Goal: Transaction & Acquisition: Purchase product/service

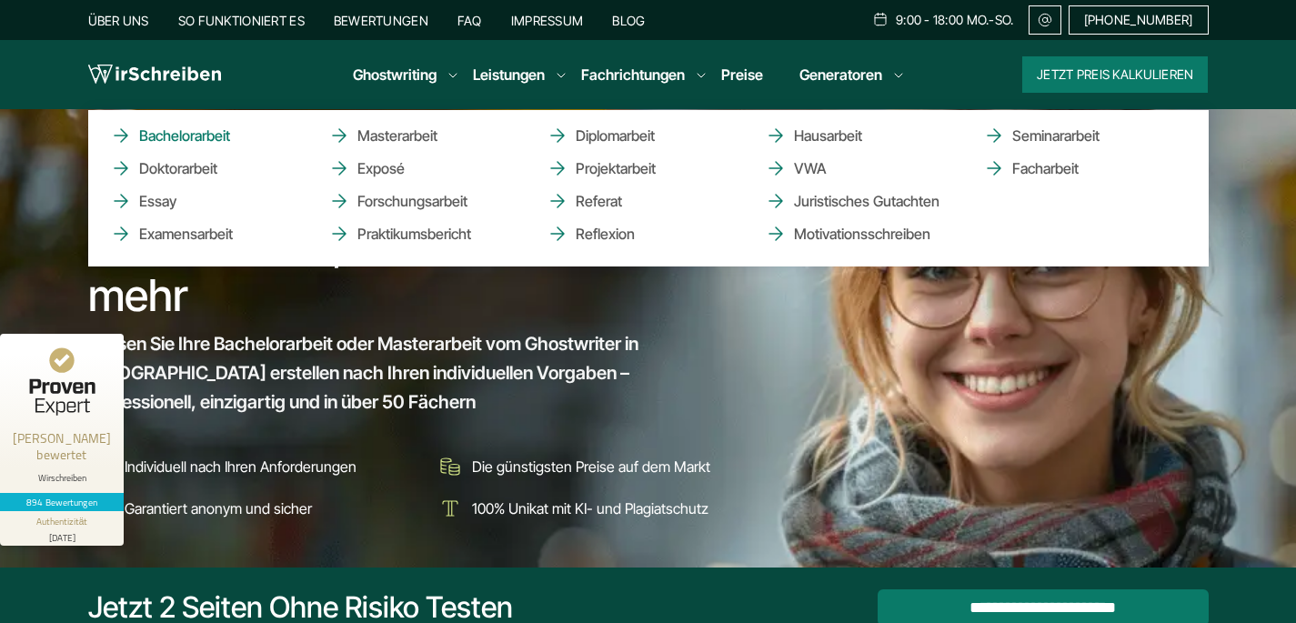
click at [178, 126] on link "Bachelorarbeit" at bounding box center [201, 136] width 182 height 22
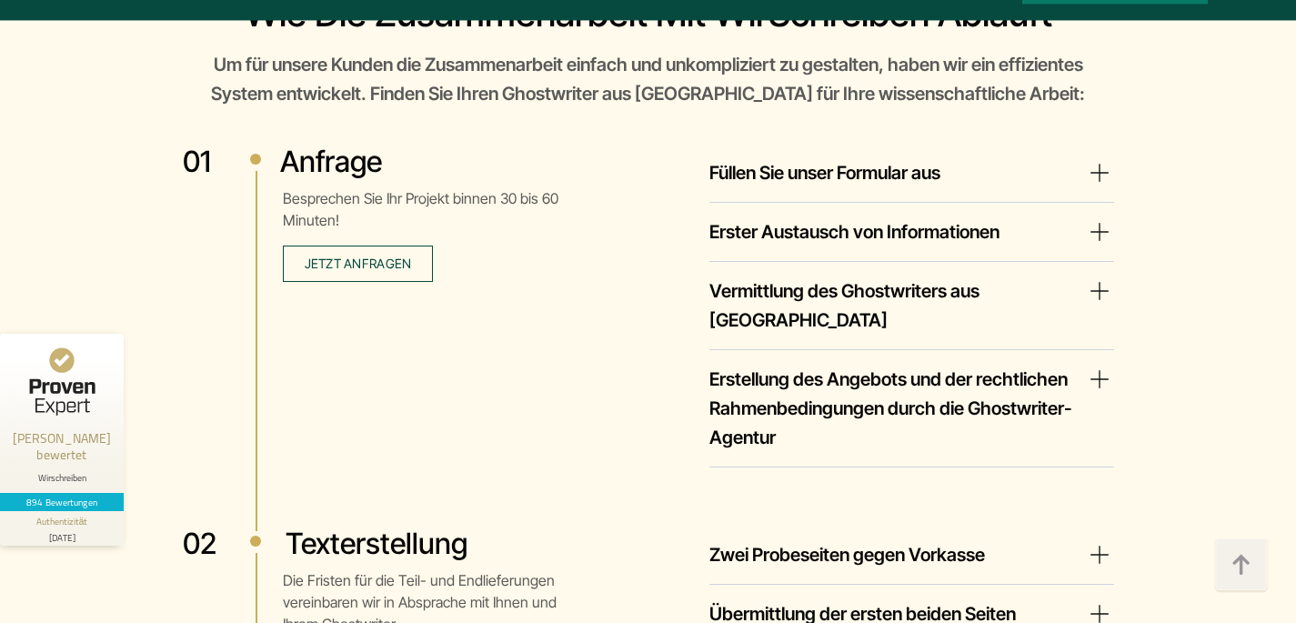
scroll to position [3166, 0]
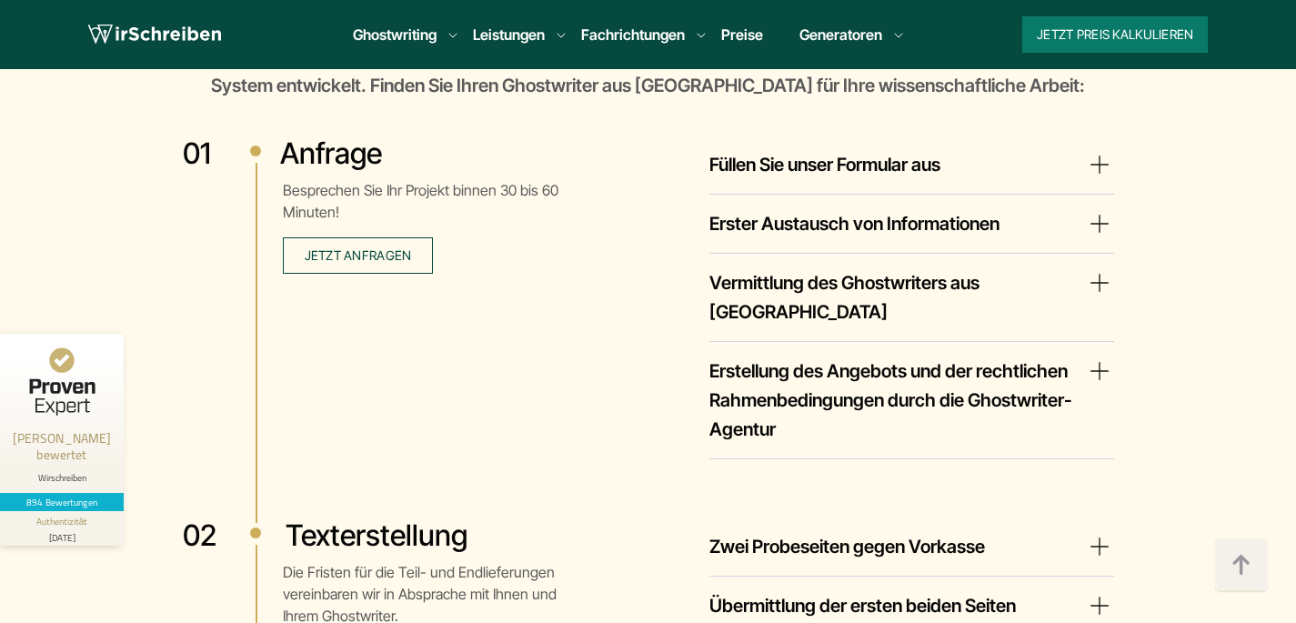
click at [908, 164] on summary "Füllen Sie unser Formular aus" at bounding box center [911, 164] width 405 height 29
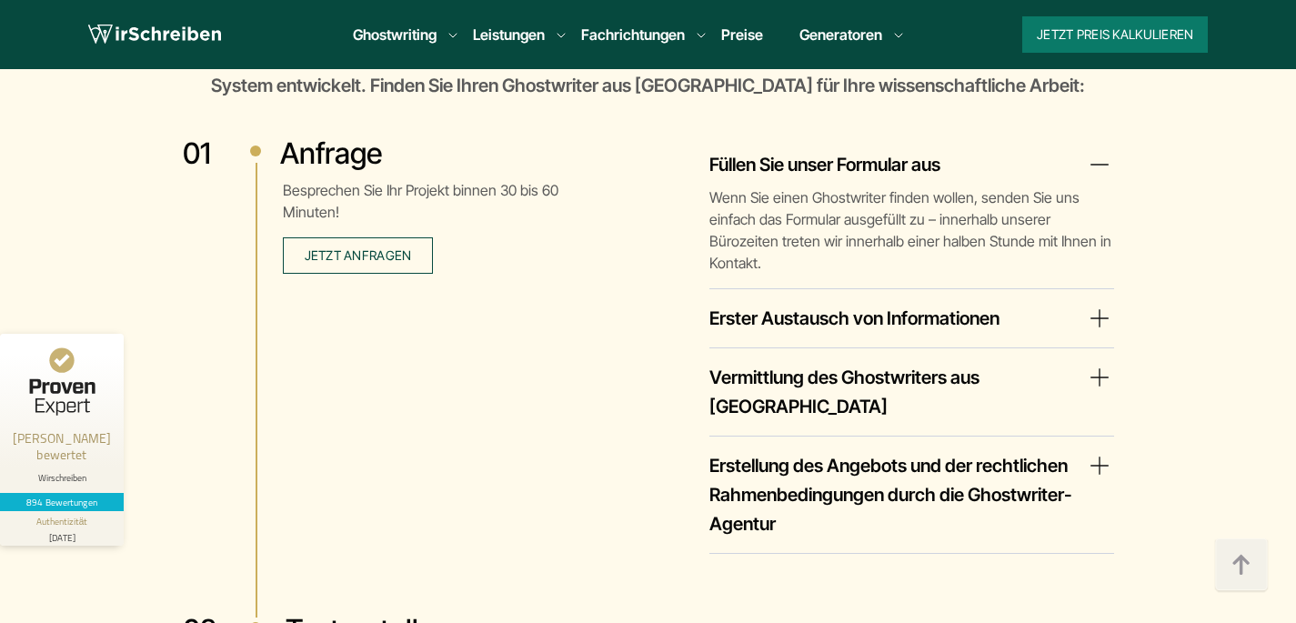
click at [956, 304] on summary "Erster Austausch von Informationen" at bounding box center [911, 318] width 405 height 29
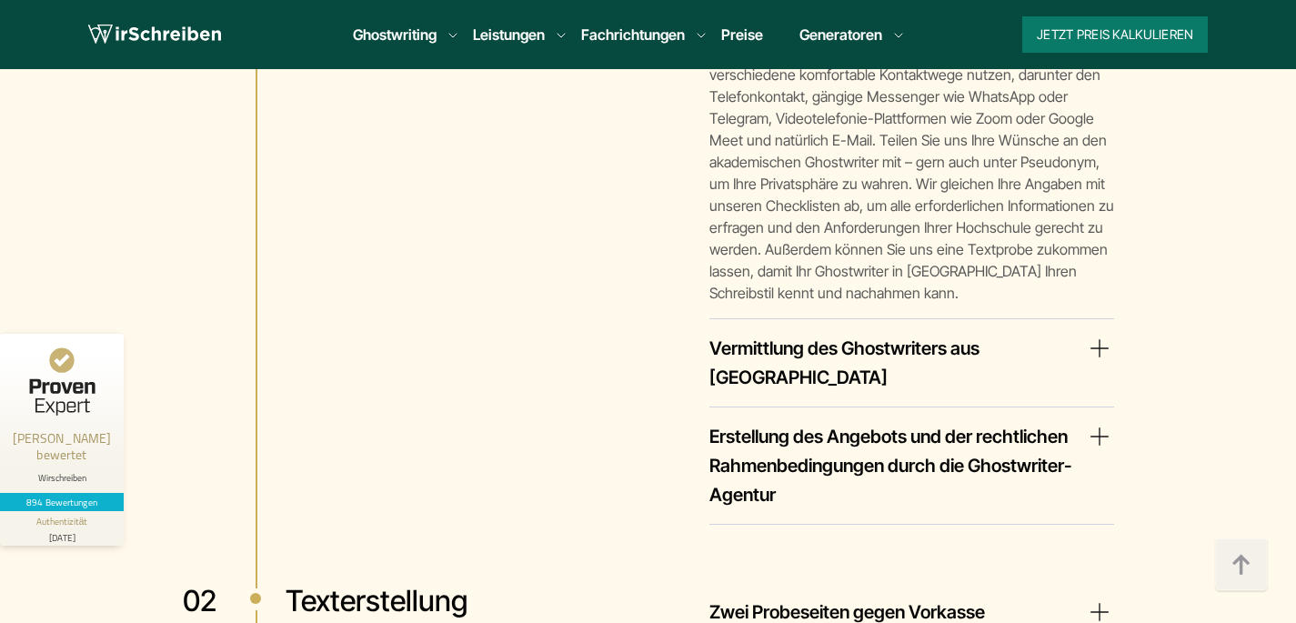
scroll to position [3487, 0]
click at [945, 333] on summary "Vermittlung des Ghostwriters aus [GEOGRAPHIC_DATA]" at bounding box center [911, 362] width 405 height 58
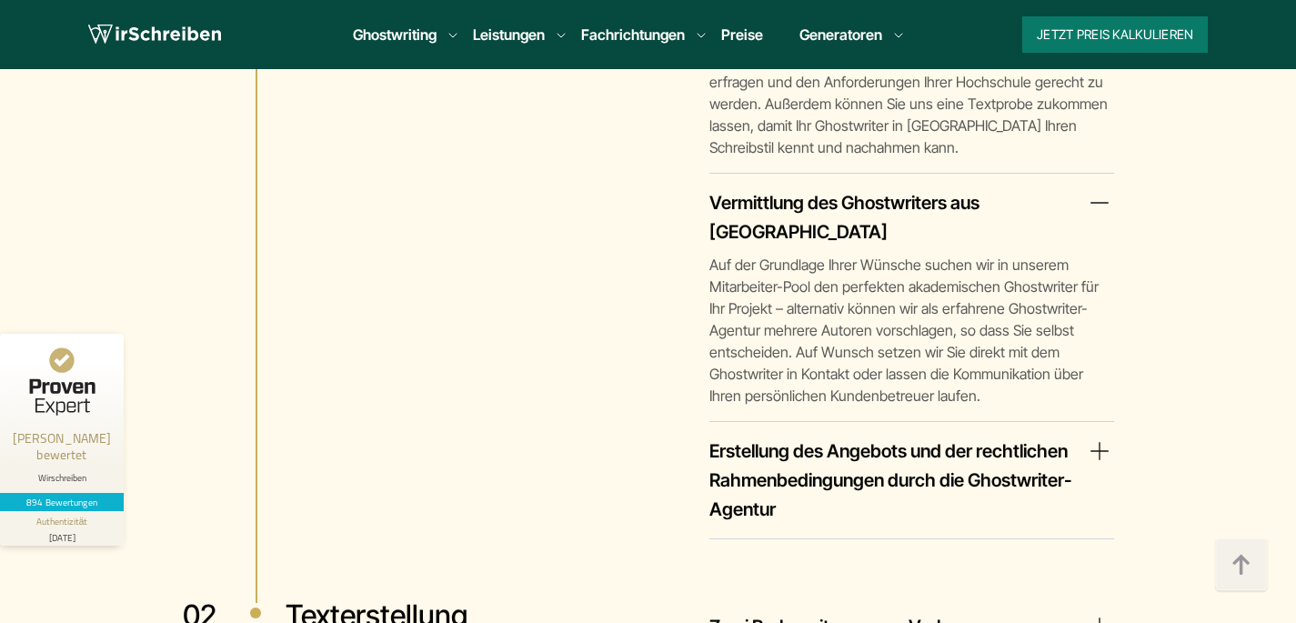
click at [932, 437] on summary "Erstellung des Angebots und der rechtlichen Rahmenbedingungen durch die Ghostwr…" at bounding box center [911, 480] width 405 height 87
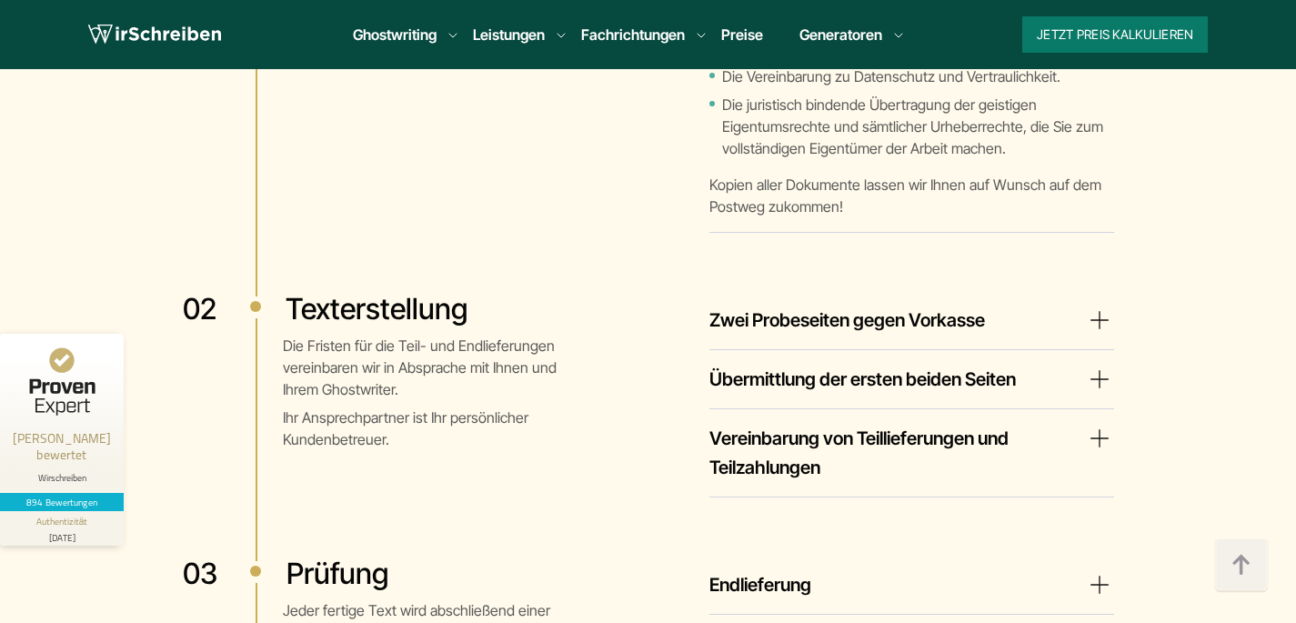
scroll to position [4370, 0]
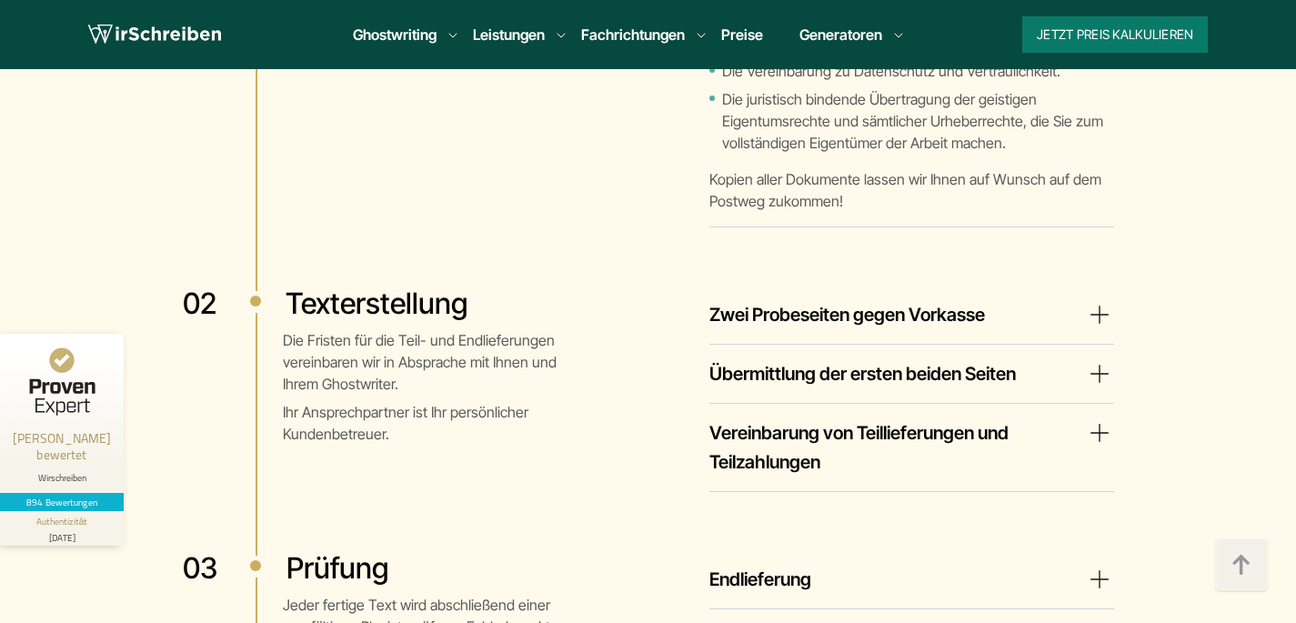
click at [1034, 300] on summary "Zwei Probeseiten gegen Vorkasse" at bounding box center [911, 314] width 405 height 29
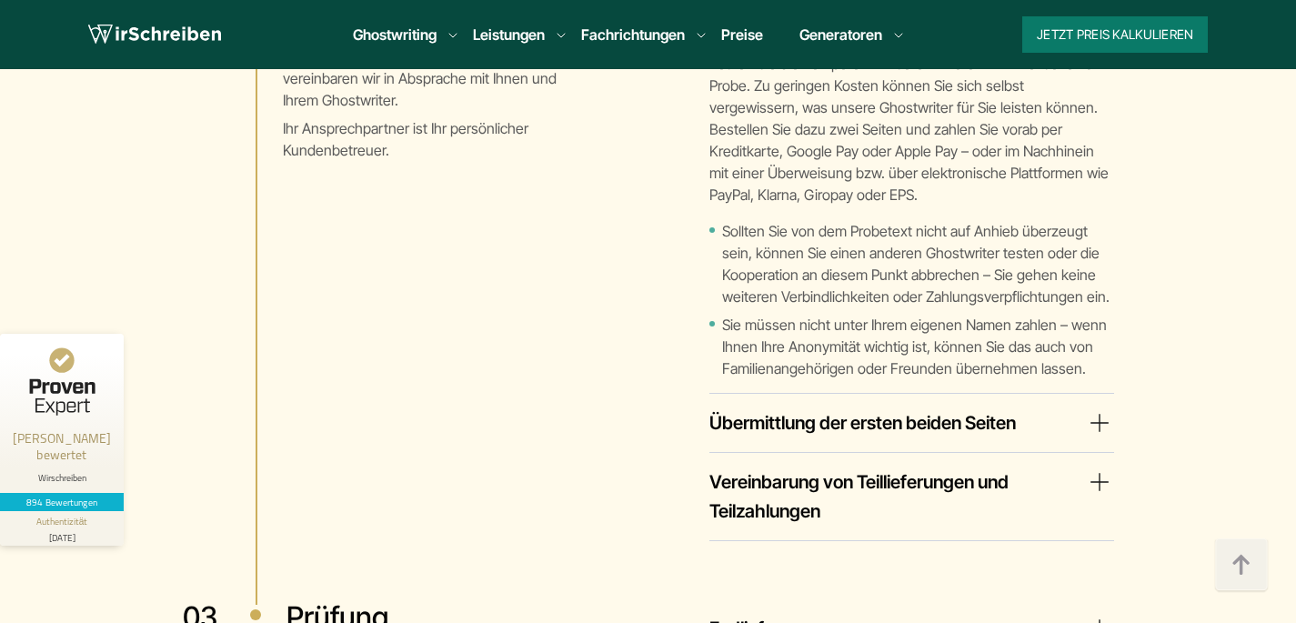
scroll to position [4653, 0]
click at [998, 409] on summary "Übermittlung der ersten beiden Seiten" at bounding box center [911, 423] width 405 height 29
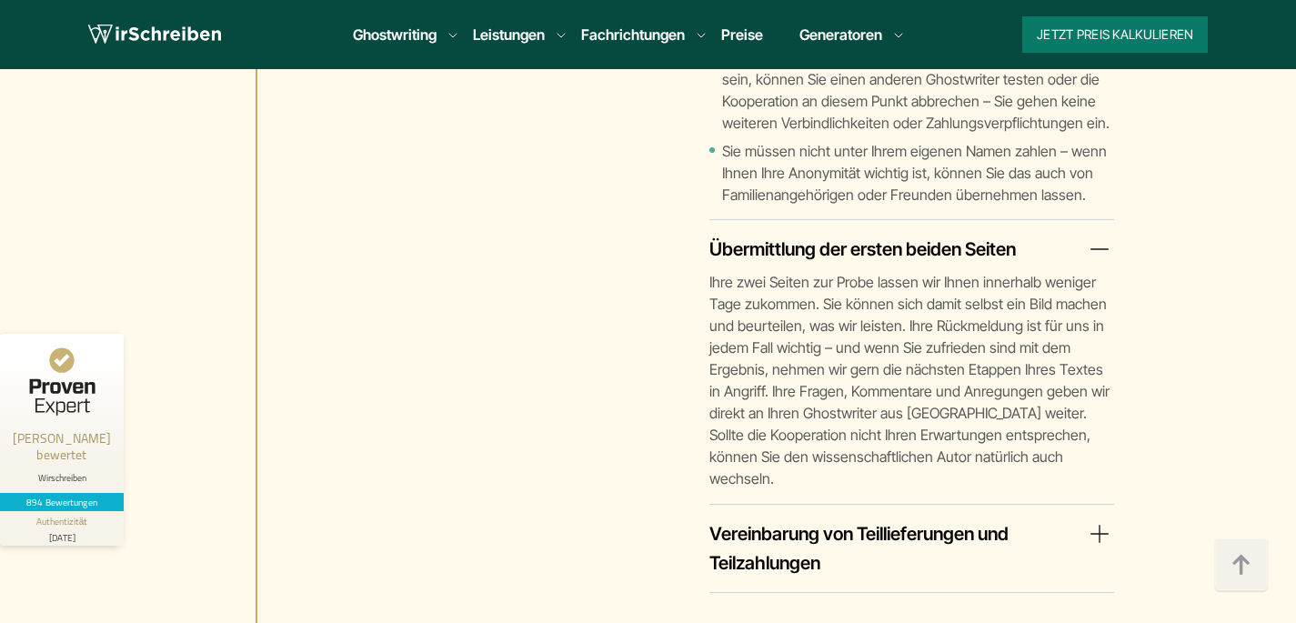
scroll to position [4906, 0]
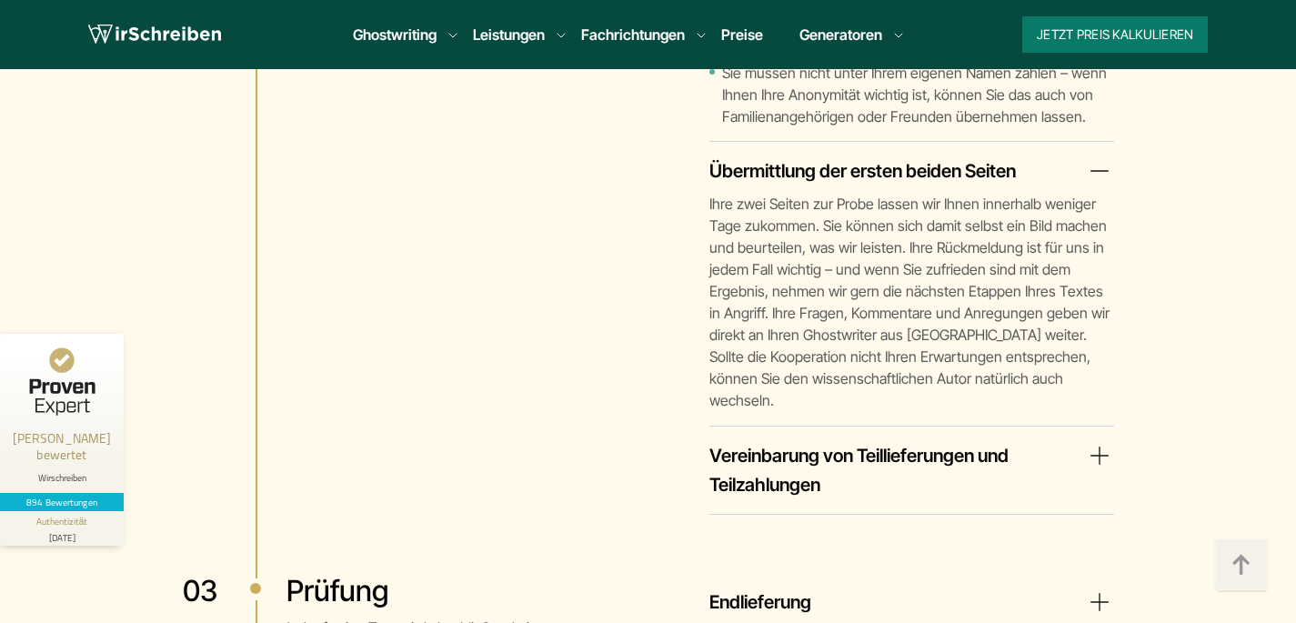
click at [1005, 441] on summary "Vereinbarung von Teillieferungen und Teilzahlungen" at bounding box center [911, 470] width 405 height 58
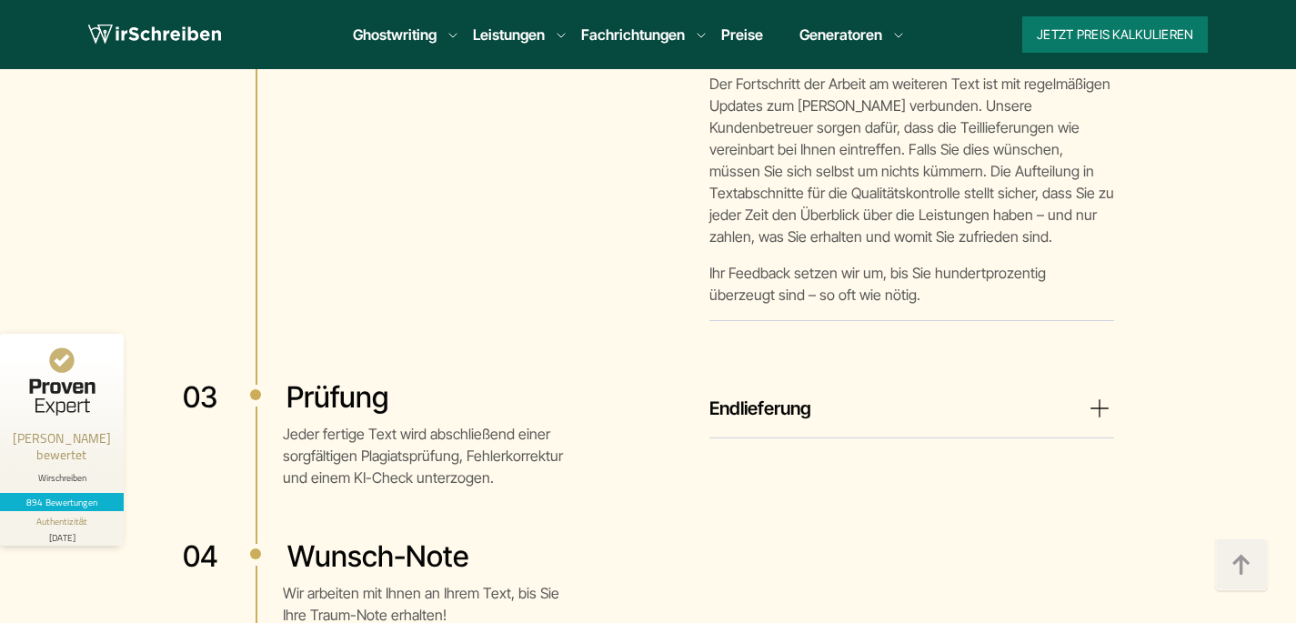
scroll to position [5350, 0]
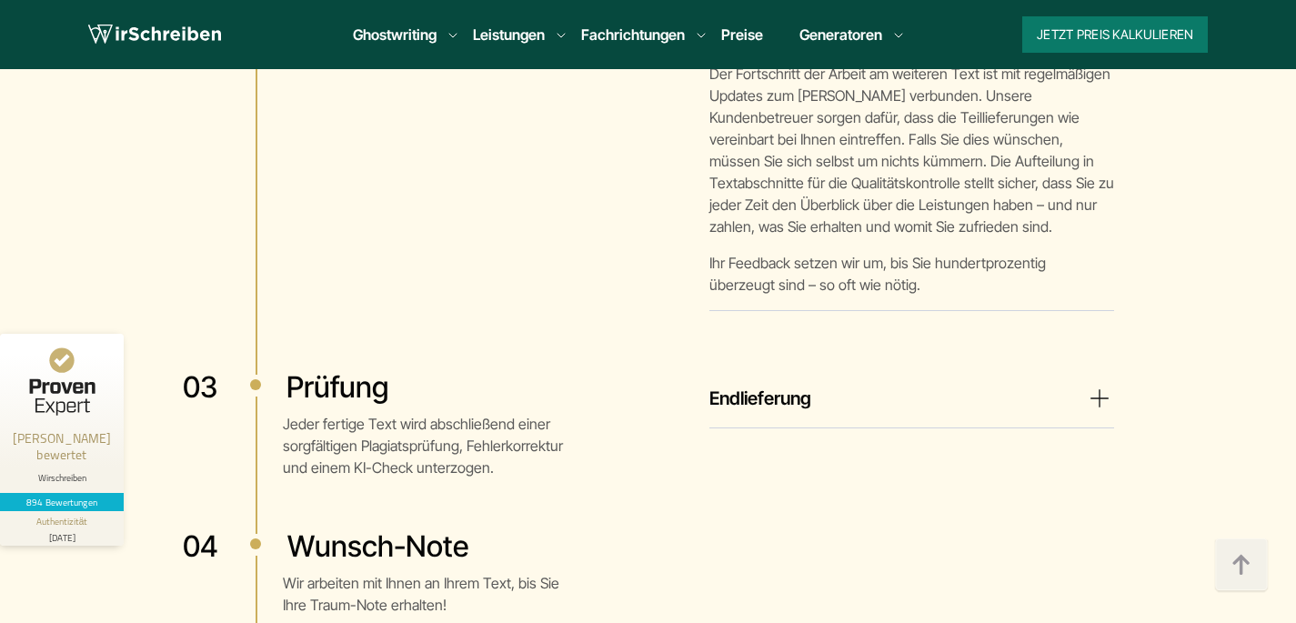
click at [1027, 384] on summary "Endlieferung" at bounding box center [911, 398] width 405 height 29
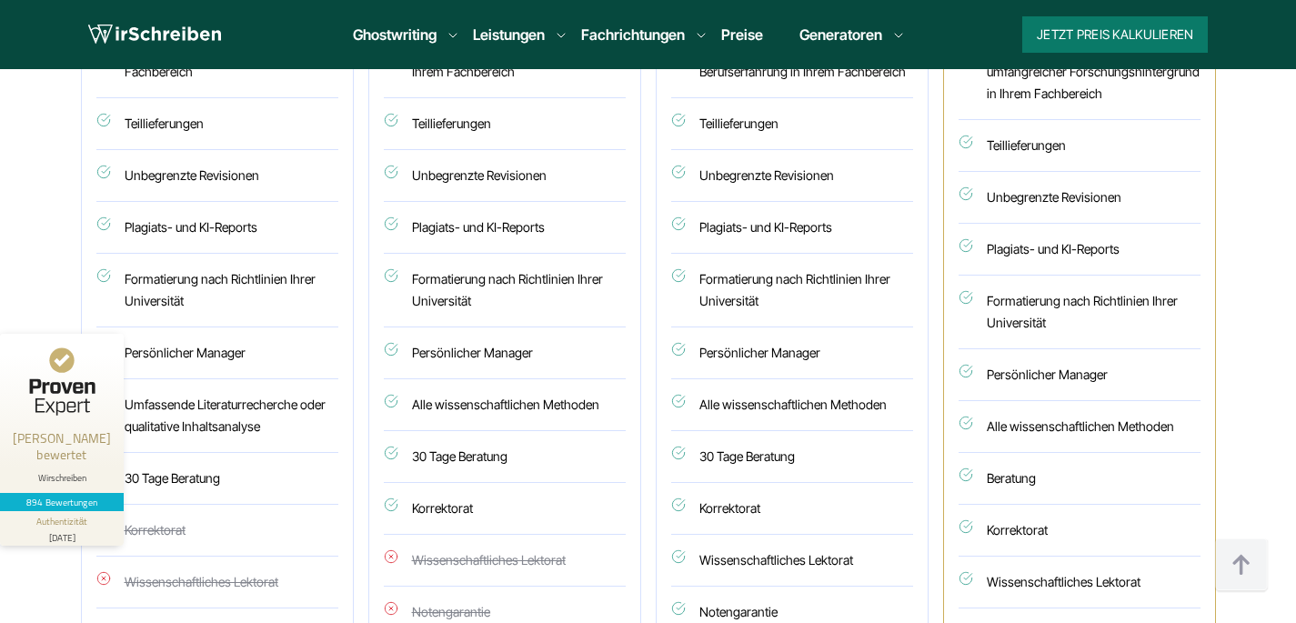
scroll to position [7065, 0]
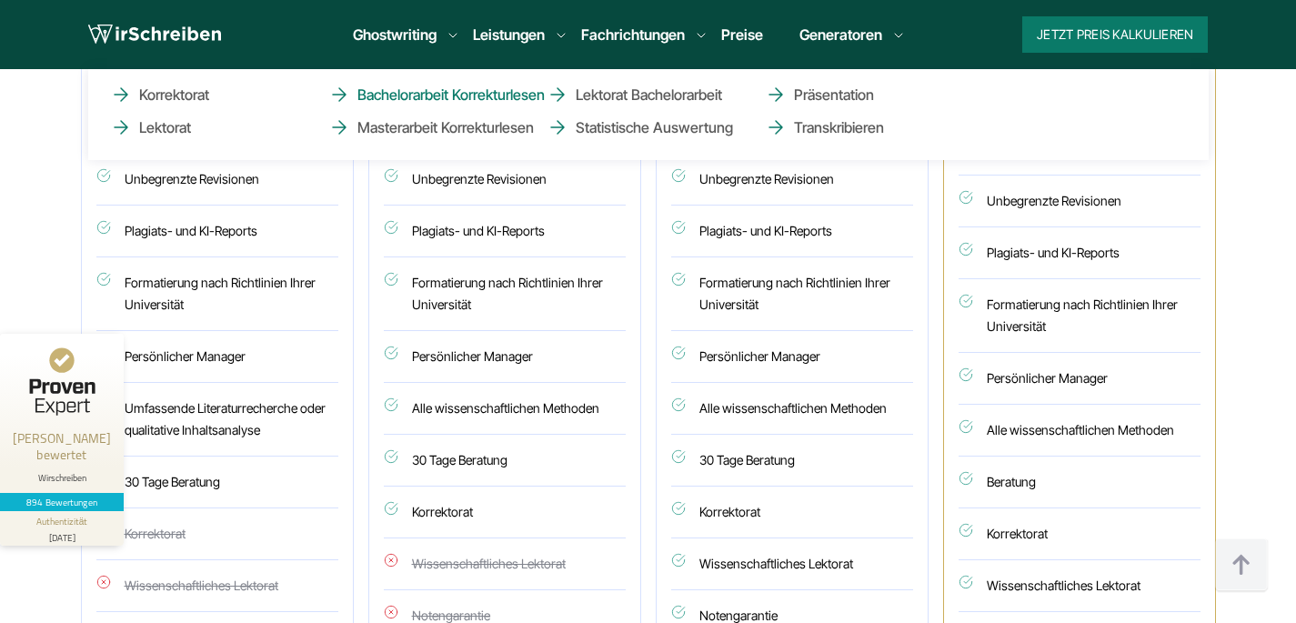
click at [508, 94] on link "Bachelorarbeit Korrekturlesen" at bounding box center [419, 95] width 182 height 22
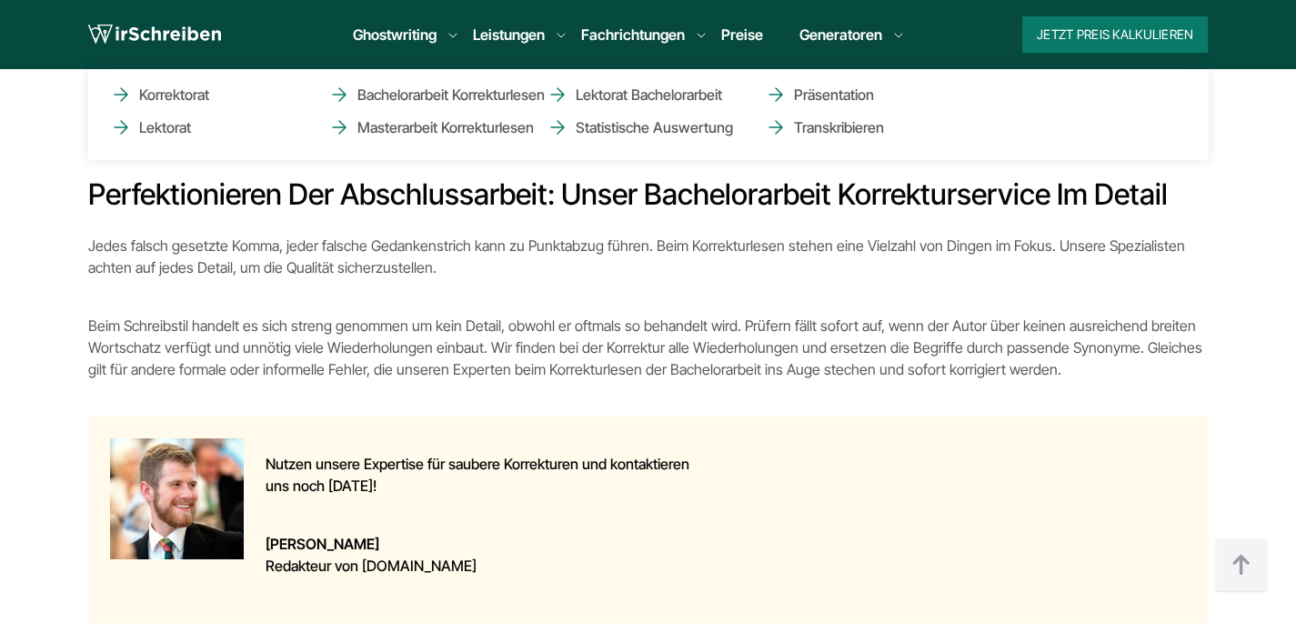
scroll to position [1066, 0]
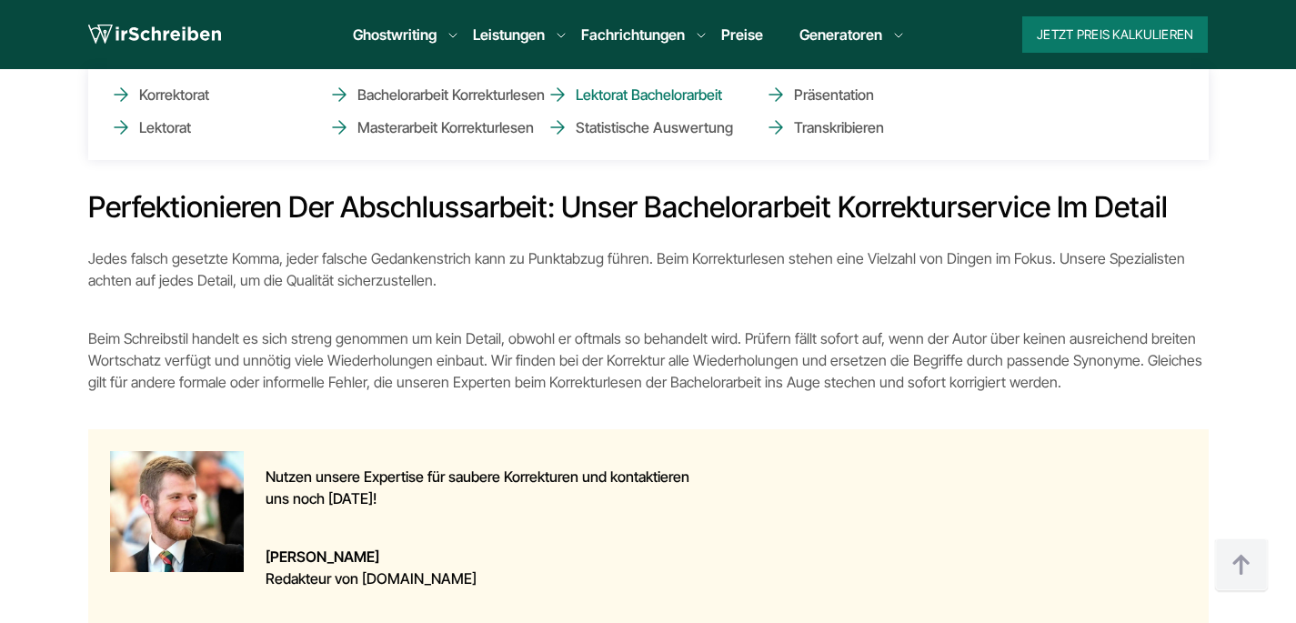
click at [606, 100] on link "Lektorat Bachelorarbeit" at bounding box center [638, 95] width 182 height 22
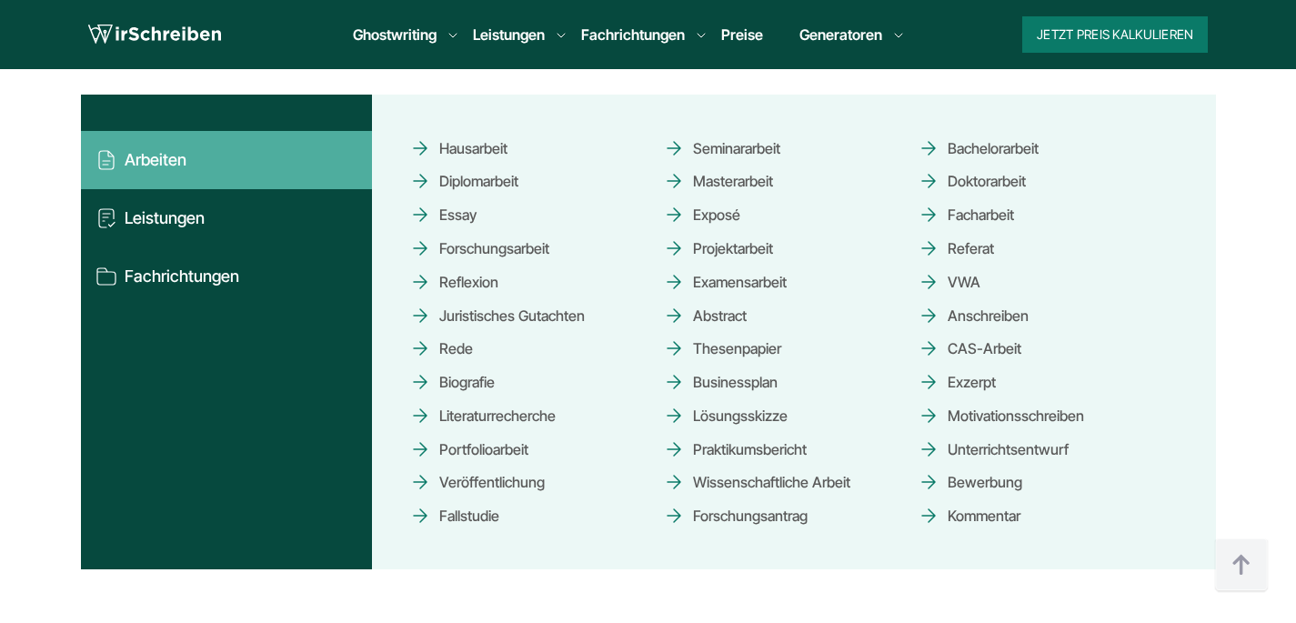
scroll to position [1816, 0]
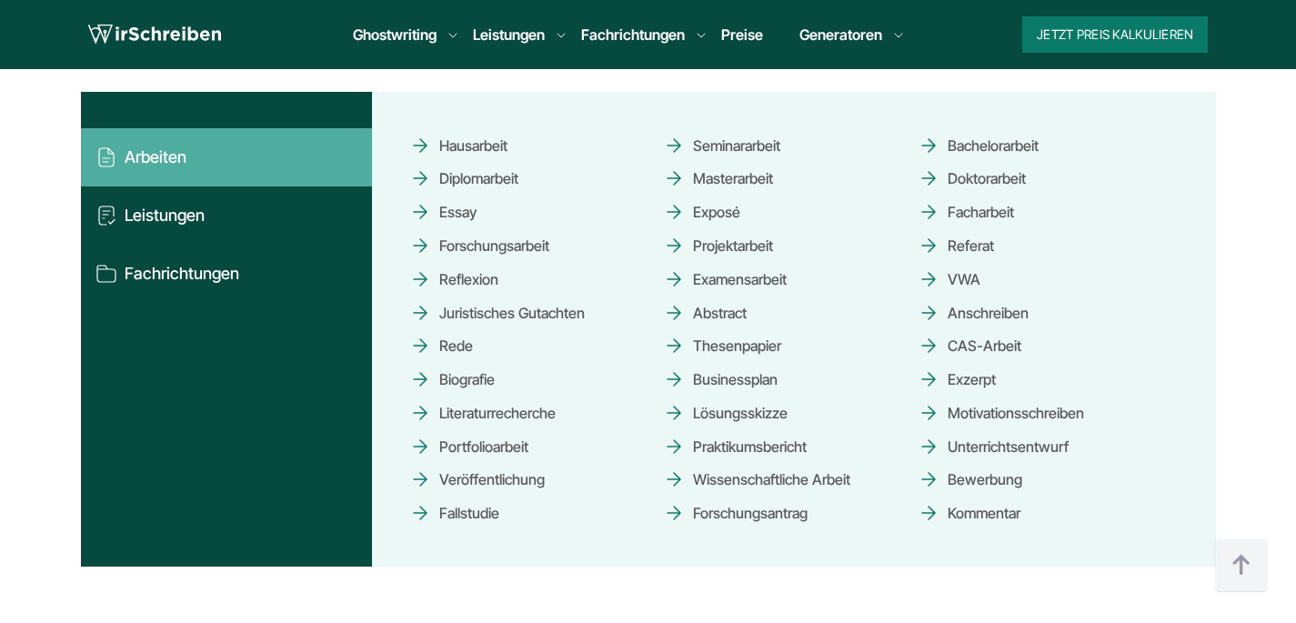
click at [706, 196] on link "Exposé" at bounding box center [701, 212] width 77 height 32
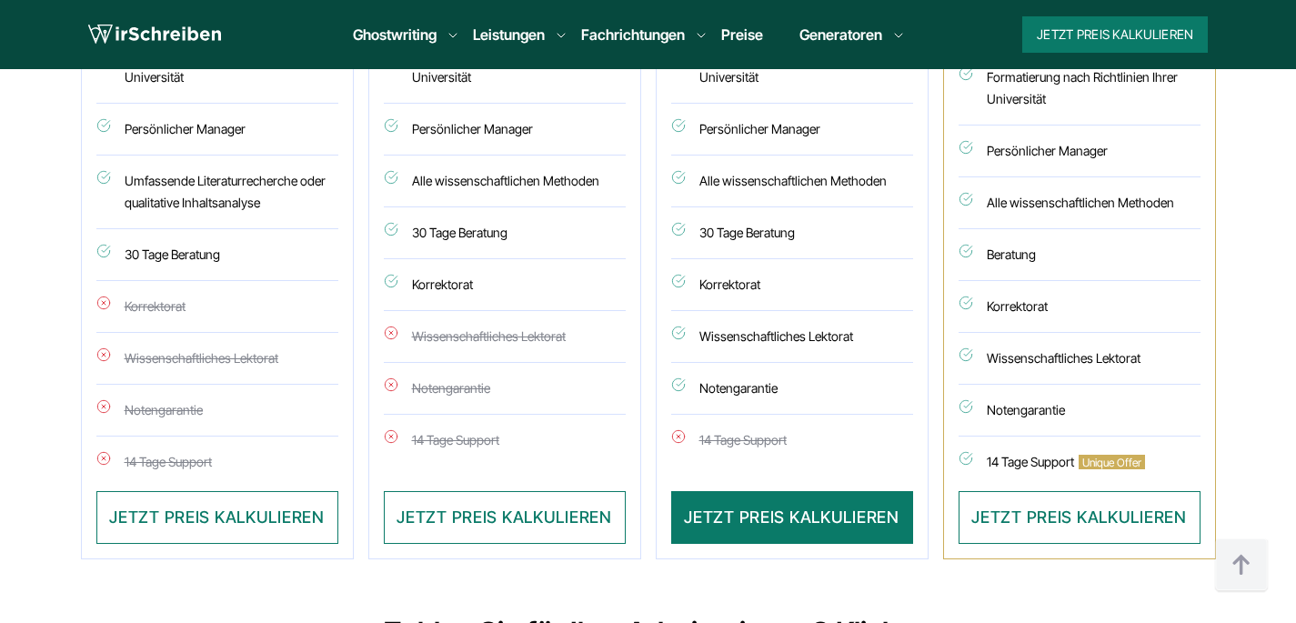
scroll to position [5106, 0]
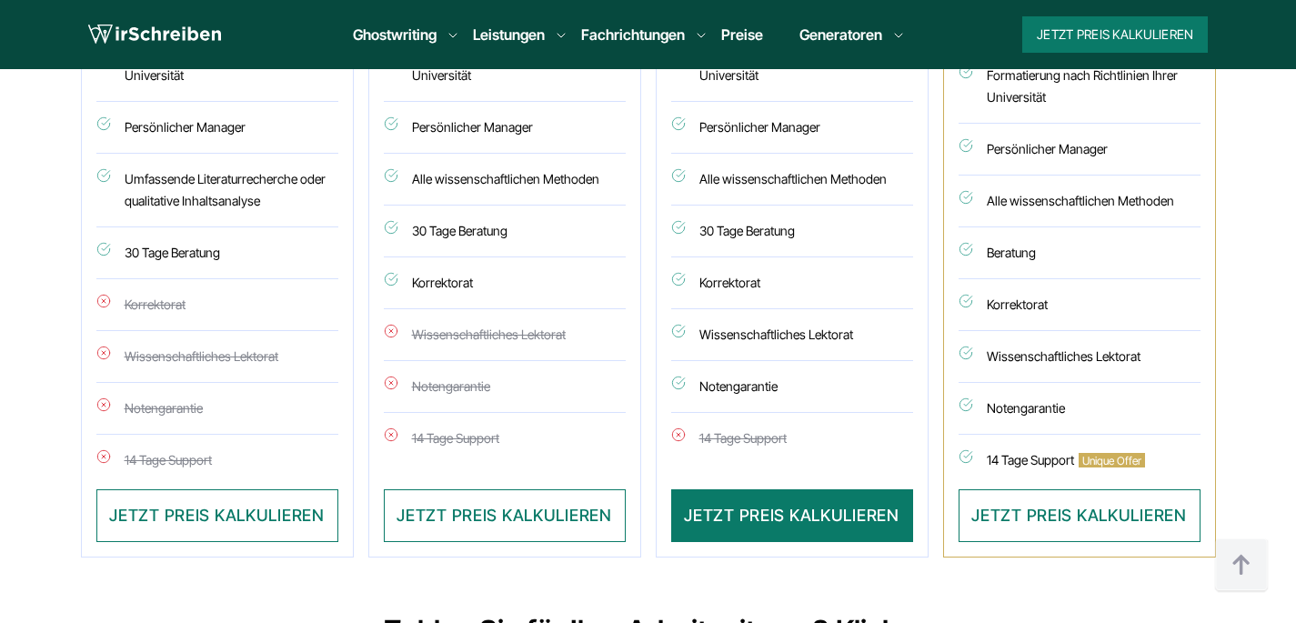
click at [414, 282] on li "Korrektorat" at bounding box center [505, 283] width 242 height 52
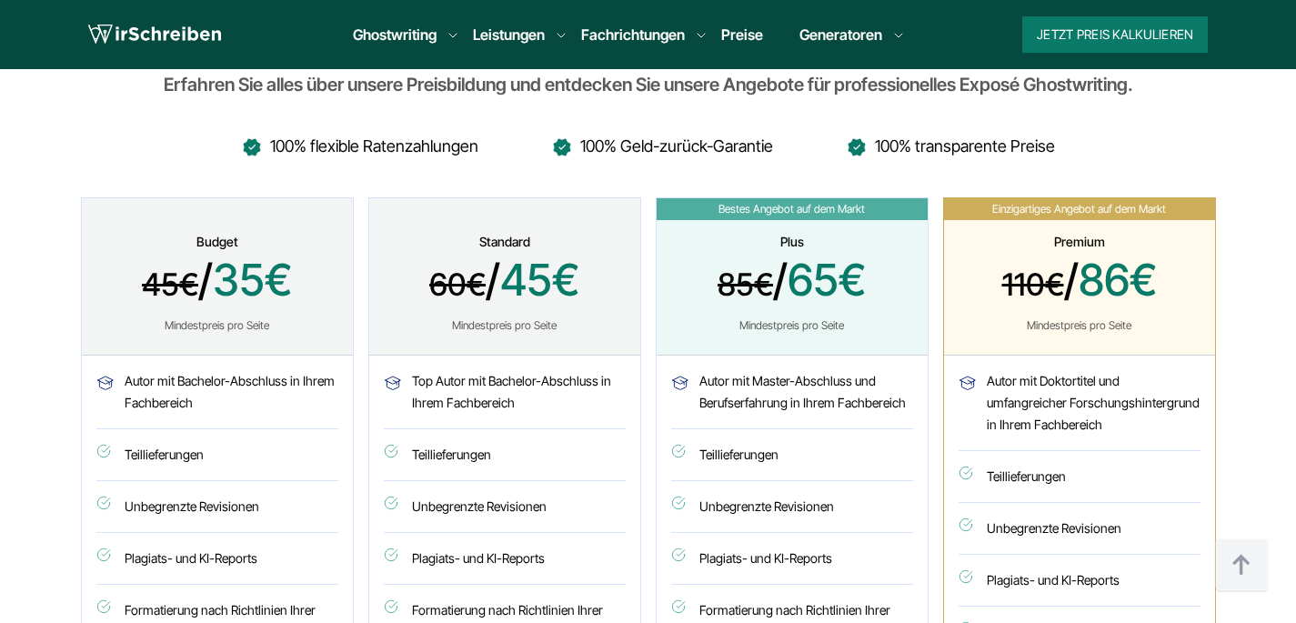
scroll to position [4537, 0]
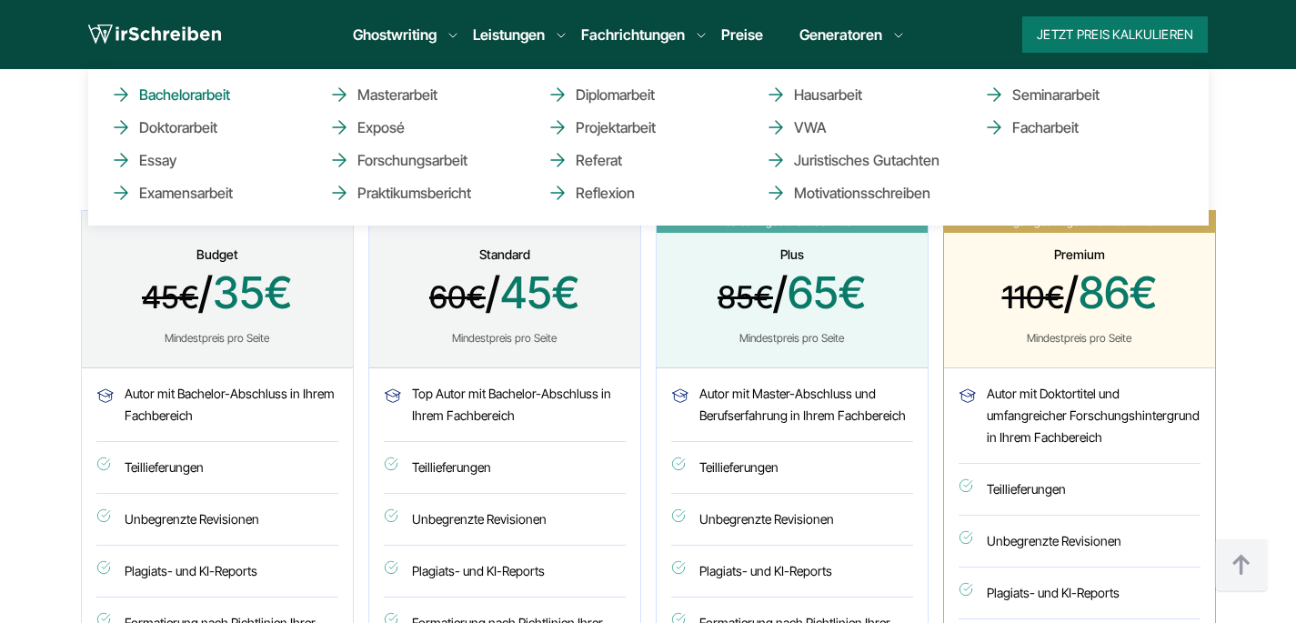
click at [182, 95] on link "Bachelorarbeit" at bounding box center [201, 95] width 182 height 22
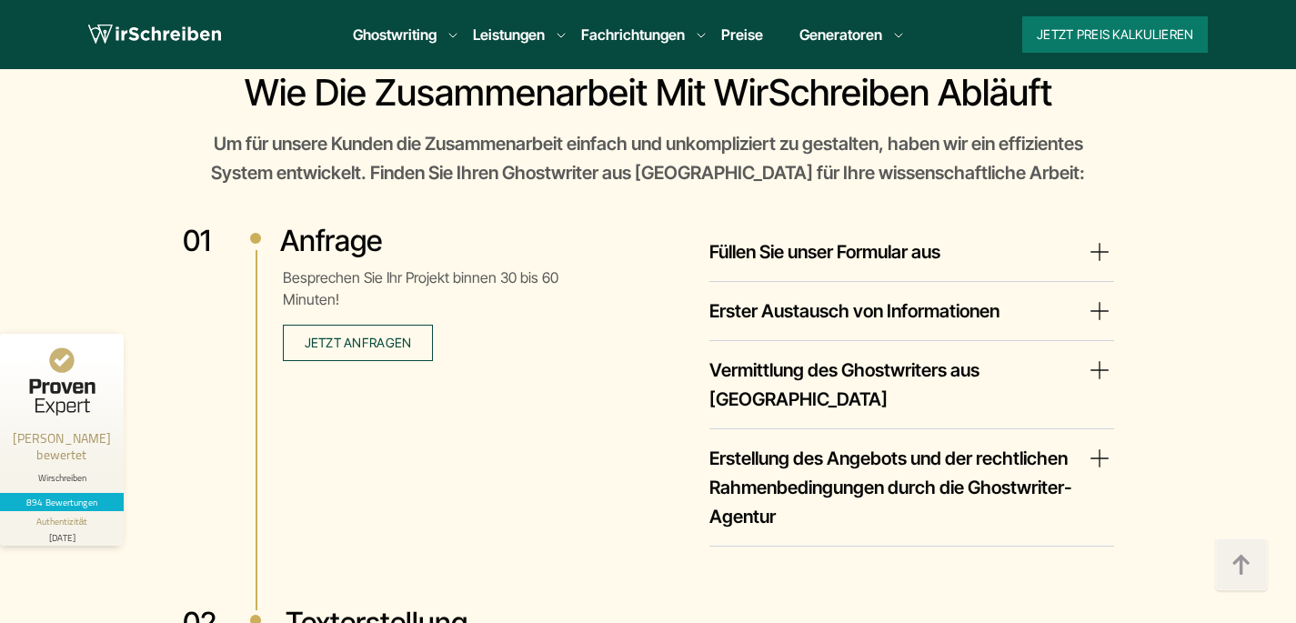
scroll to position [3081, 0]
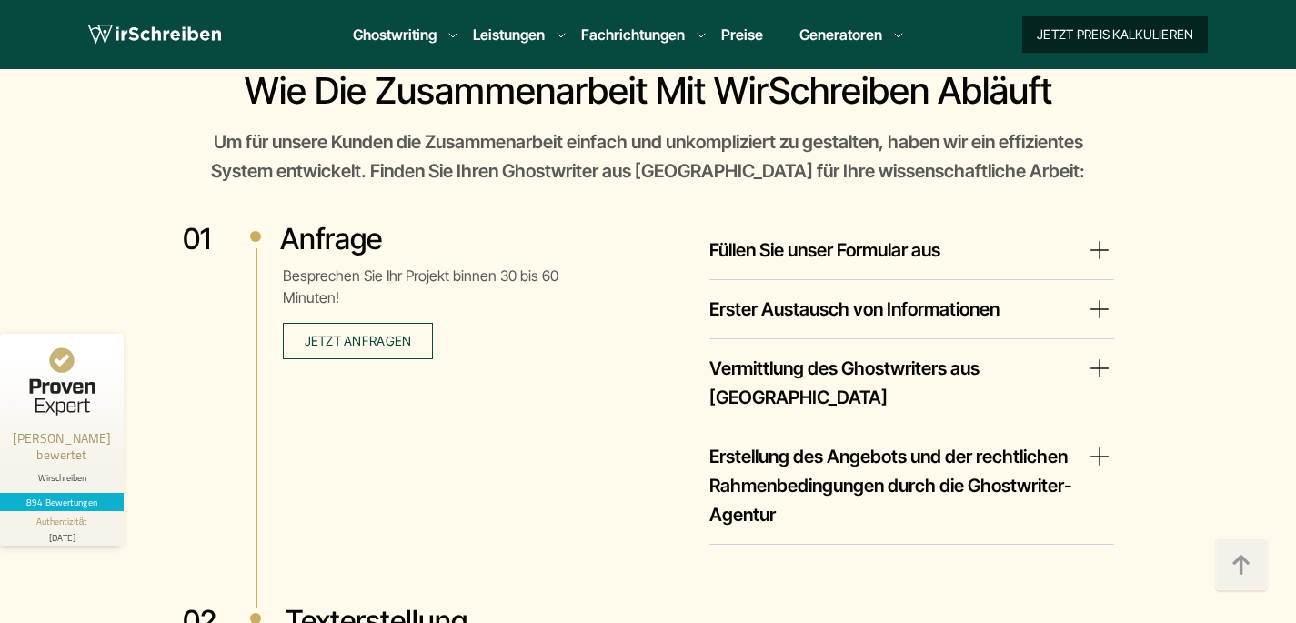
click at [1093, 39] on button "Jetzt Preis kalkulieren" at bounding box center [1115, 34] width 186 height 36
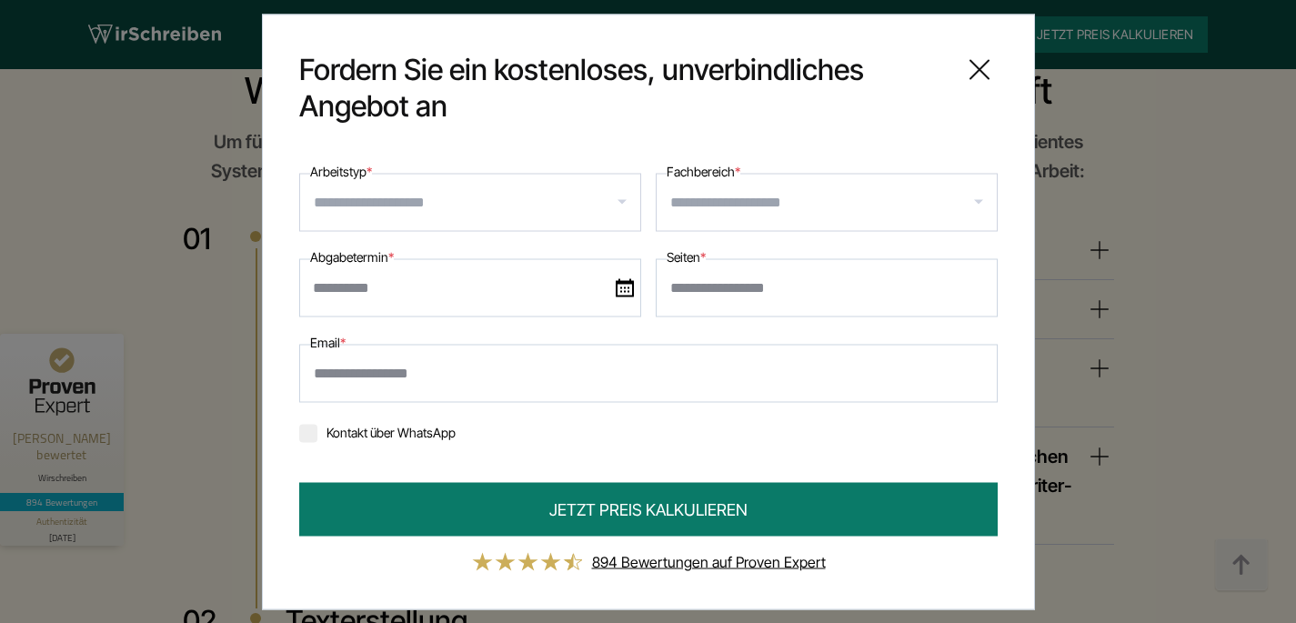
click at [482, 198] on input "Arbeitstyp *" at bounding box center [477, 201] width 327 height 29
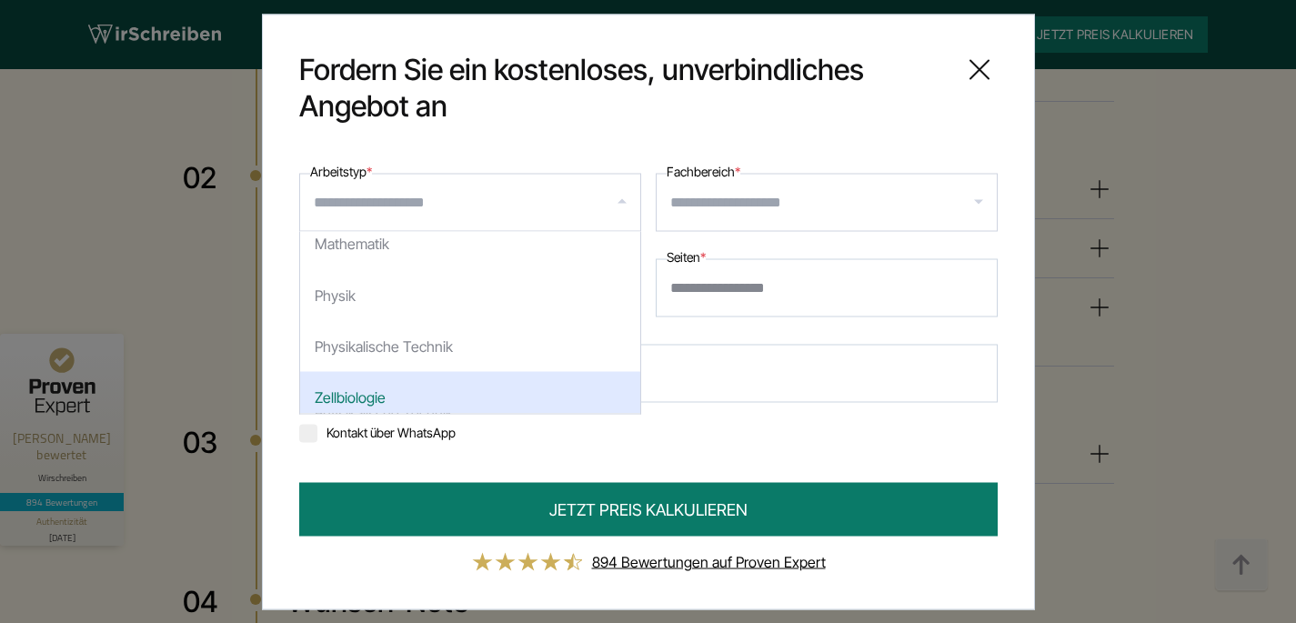
scroll to position [2267, 0]
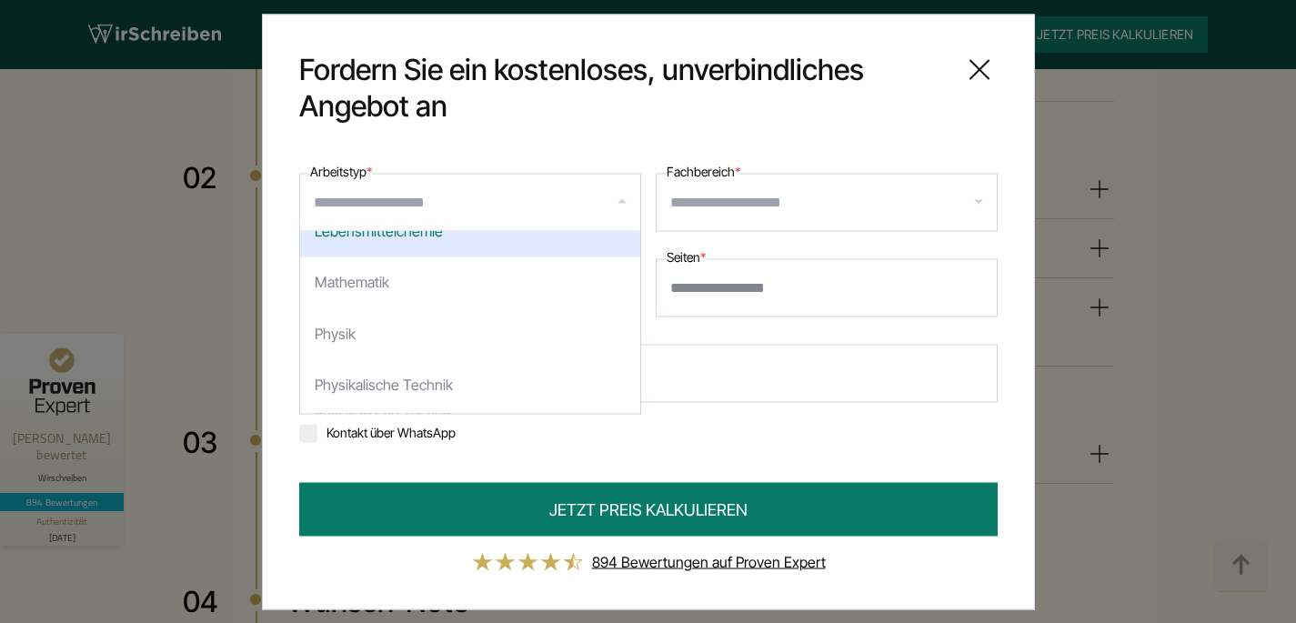
click at [711, 403] on div "**********" at bounding box center [648, 303] width 699 height 286
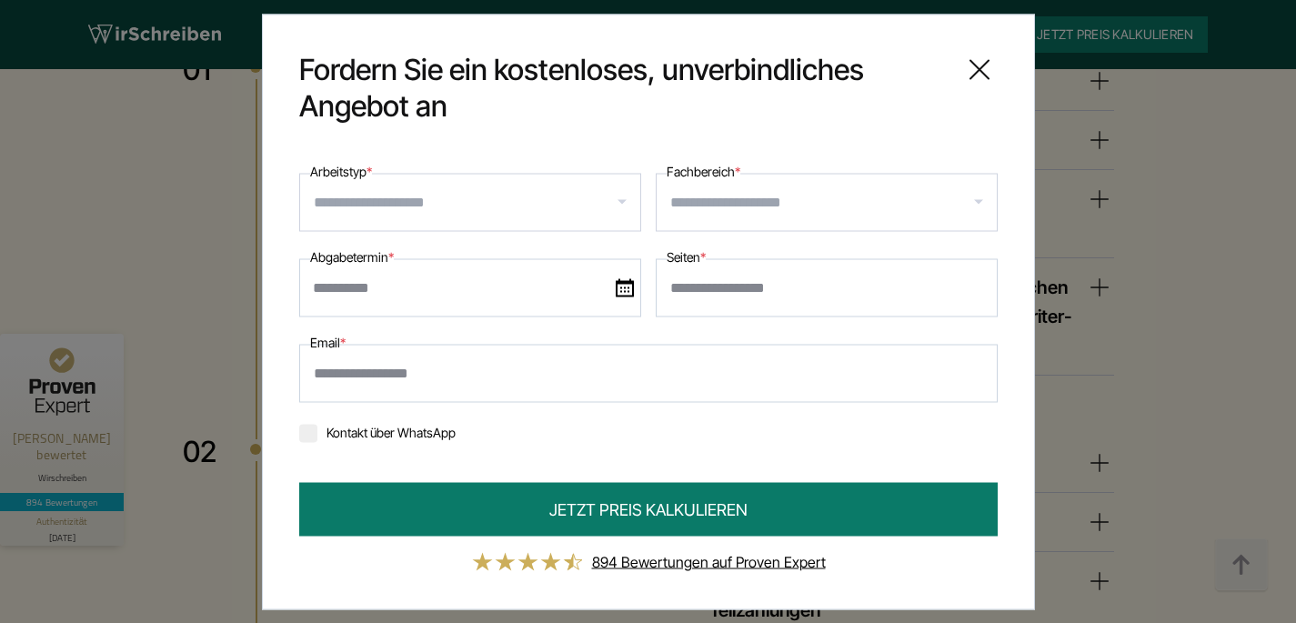
scroll to position [3245, 0]
click at [564, 196] on input "Arbeitstyp *" at bounding box center [477, 201] width 327 height 29
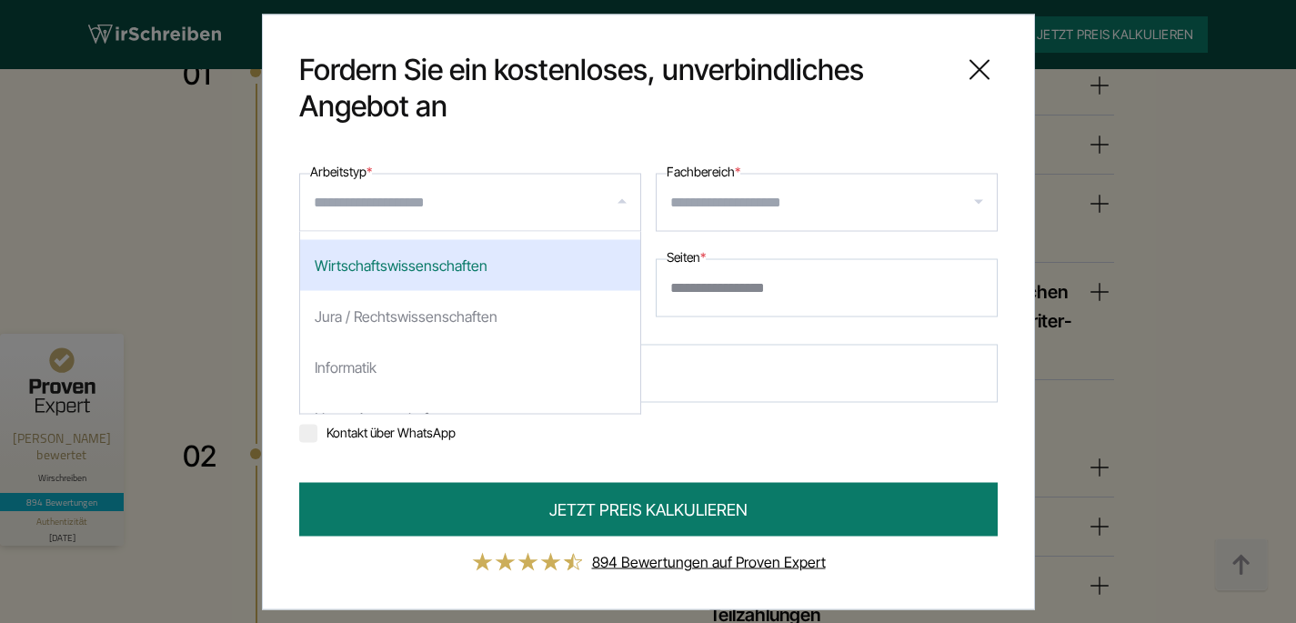
scroll to position [28, 0]
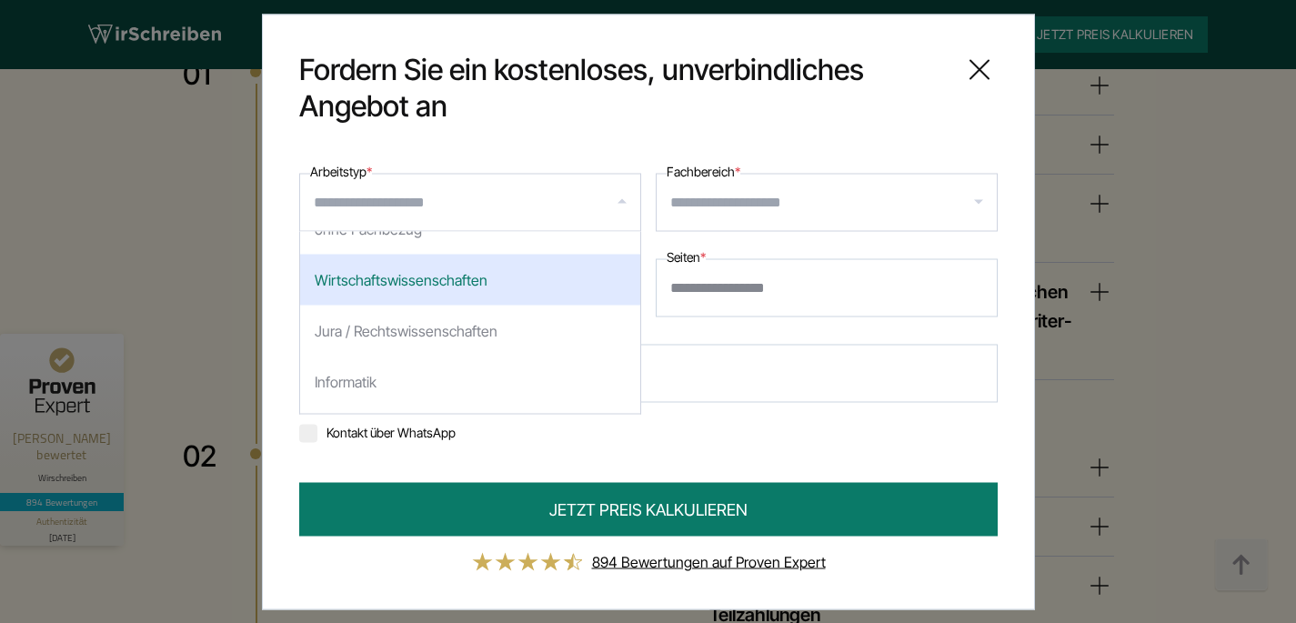
click at [482, 287] on div "Wirtschaftswissenschaften" at bounding box center [470, 279] width 340 height 51
select select "*"
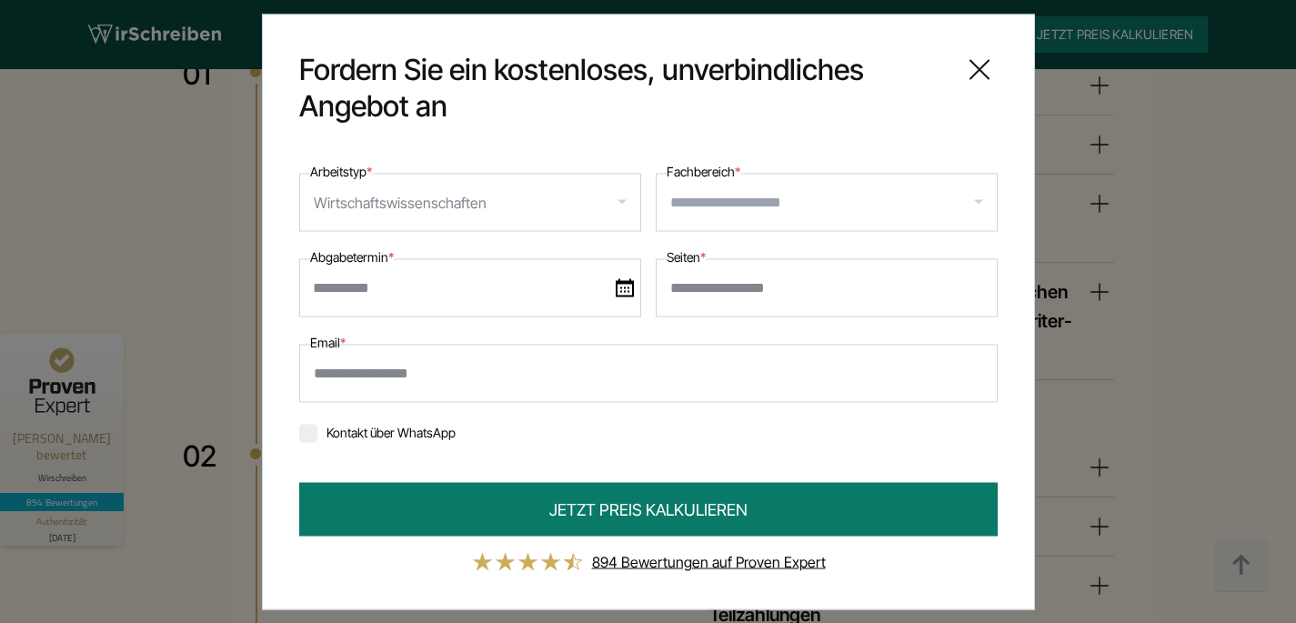
click at [695, 215] on input "Fachbereich *" at bounding box center [833, 201] width 327 height 29
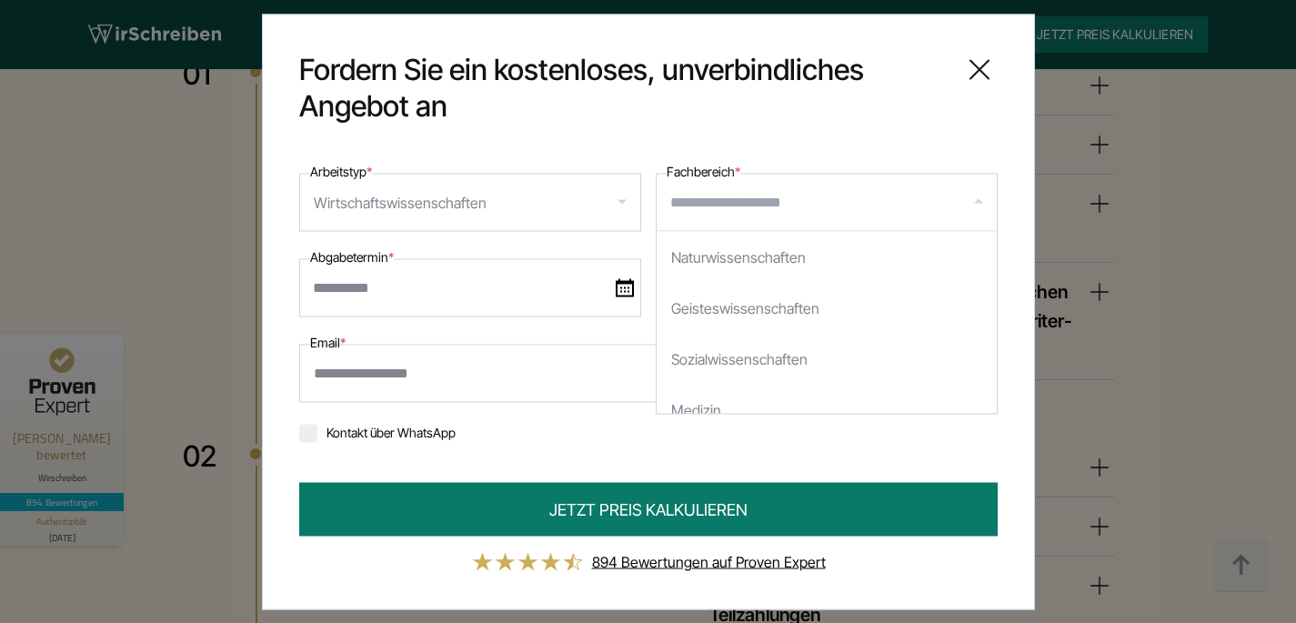
scroll to position [0, 0]
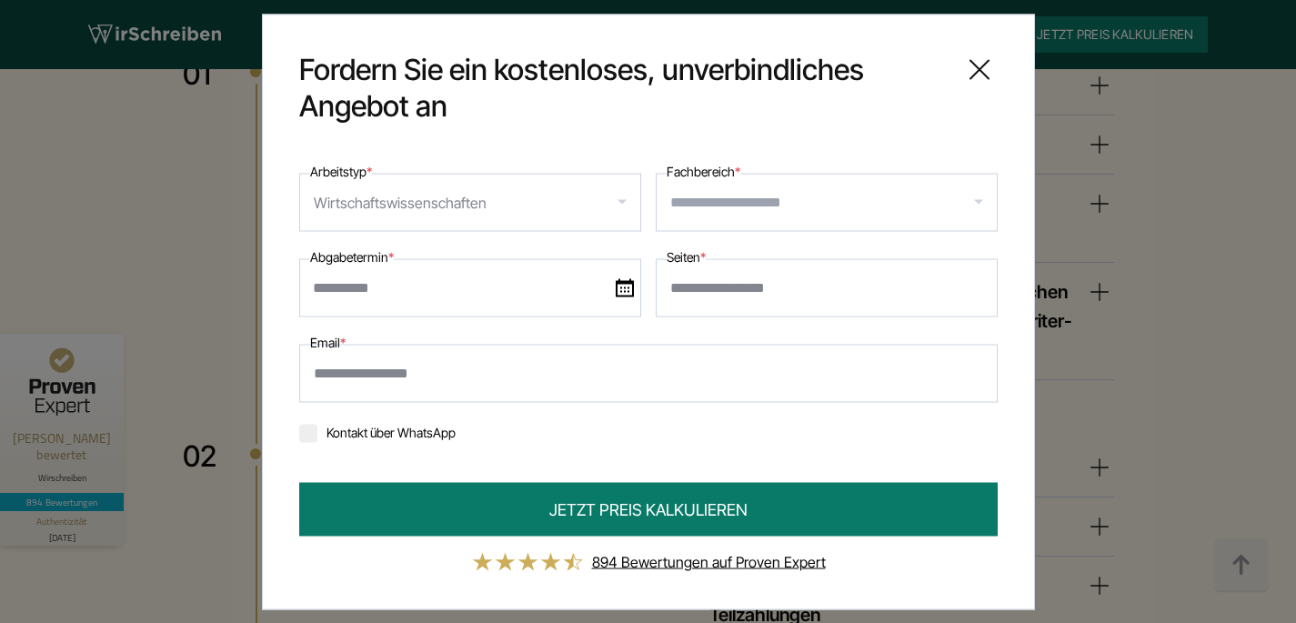
click at [523, 215] on div "Wirtschaftswissenschaften" at bounding box center [470, 202] width 342 height 58
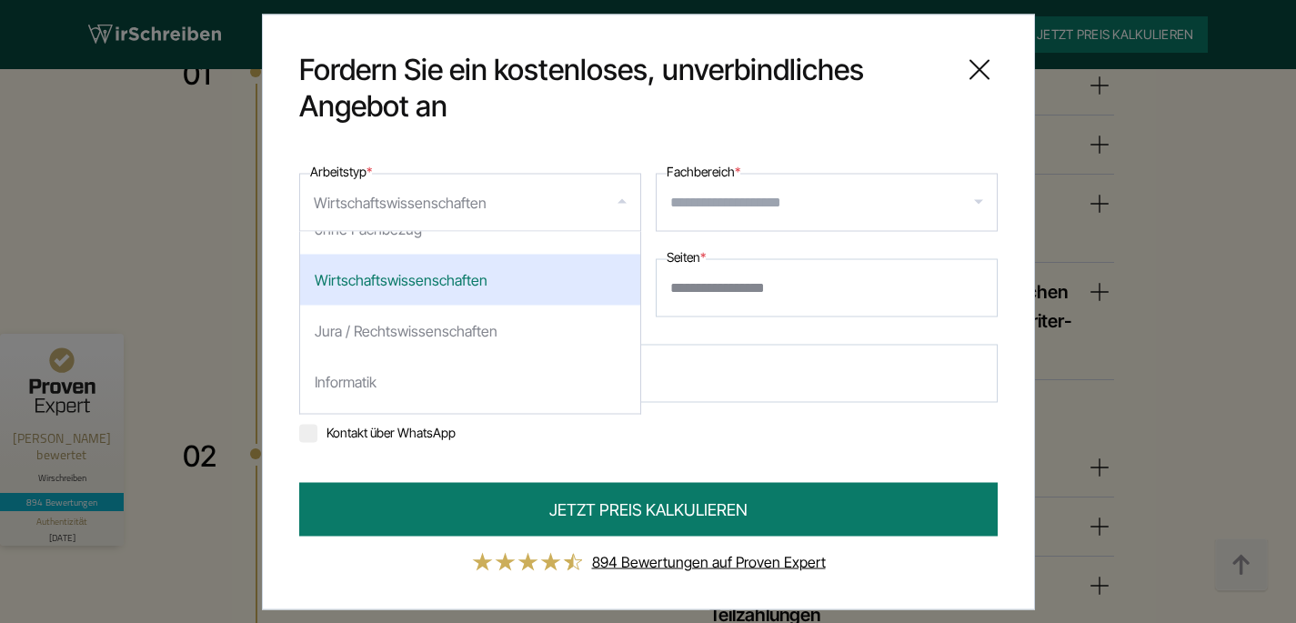
drag, startPoint x: 534, startPoint y: 214, endPoint x: 267, endPoint y: 204, distance: 266.7
click at [267, 204] on div "**********" at bounding box center [648, 312] width 773 height 596
select select
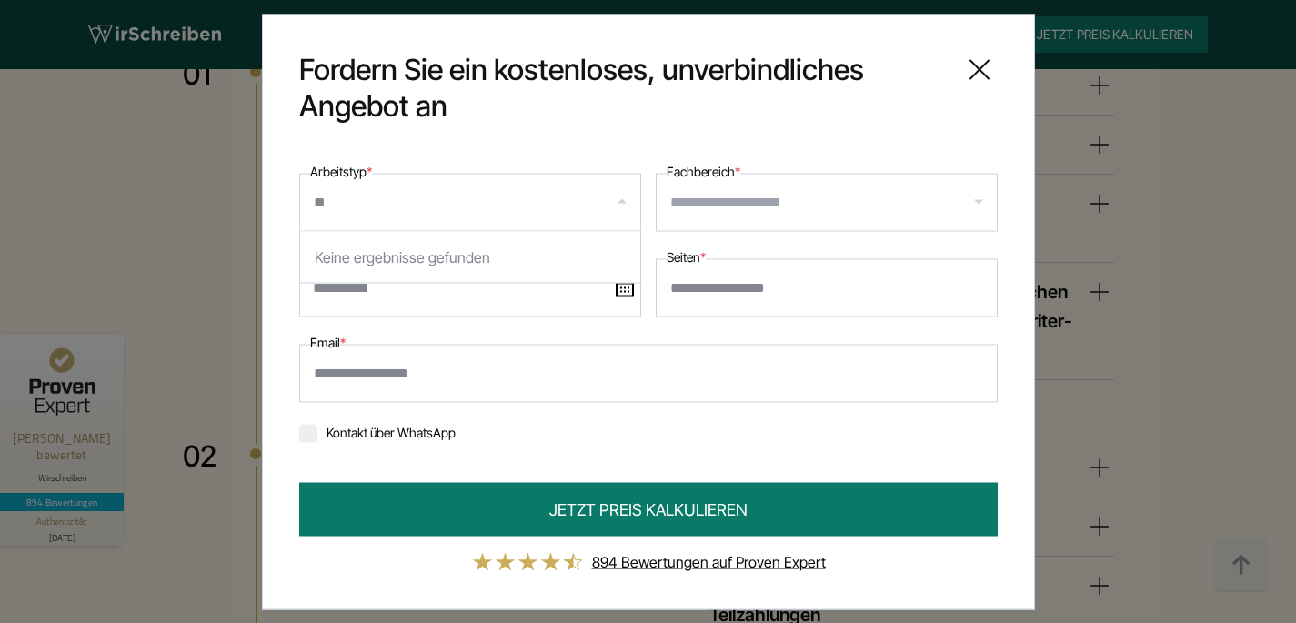
type input "*"
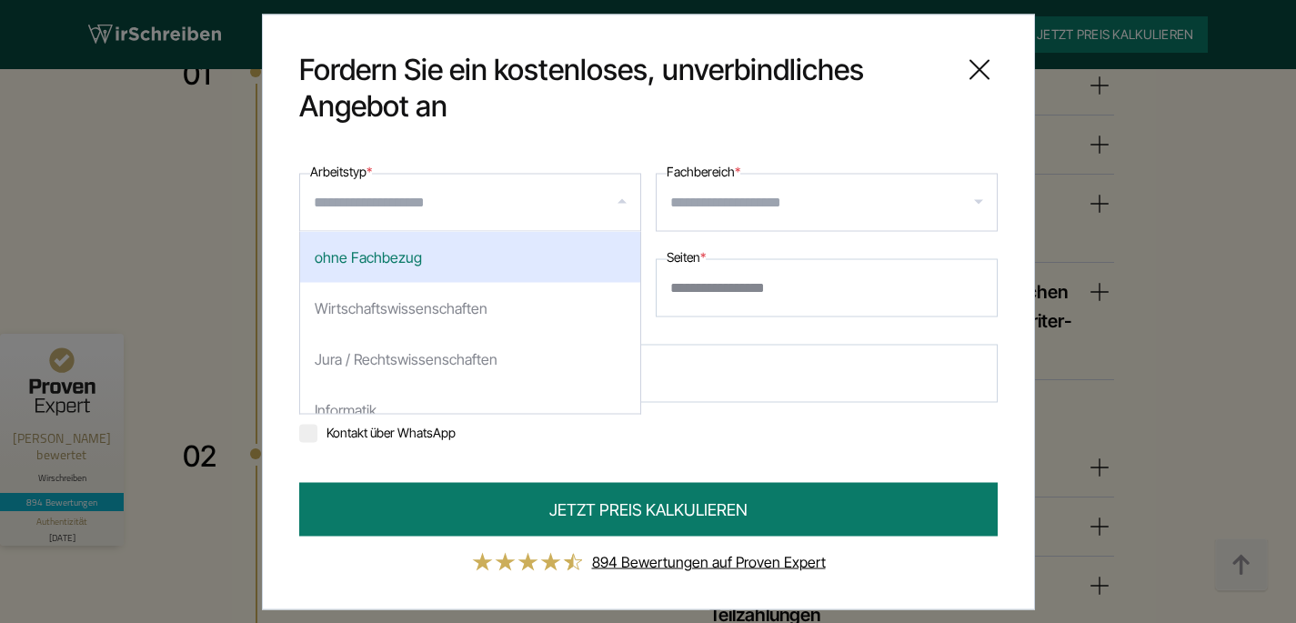
click at [723, 134] on div "**********" at bounding box center [648, 312] width 773 height 596
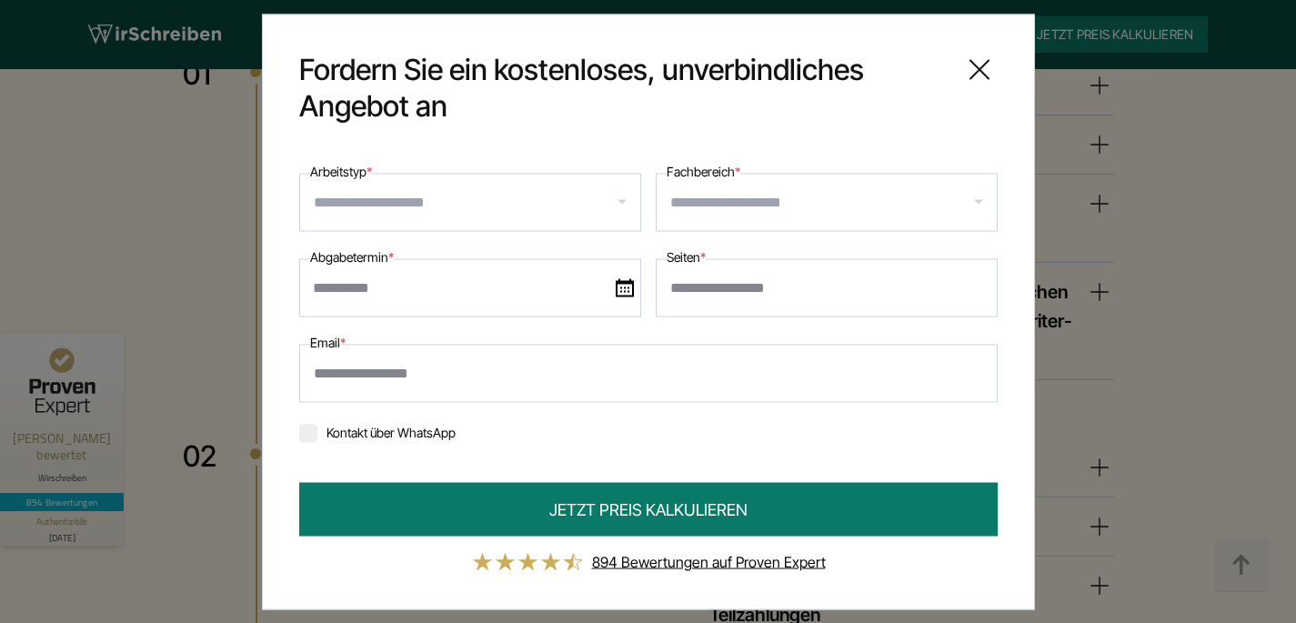
click at [769, 204] on input "Fachbereich *" at bounding box center [833, 201] width 327 height 29
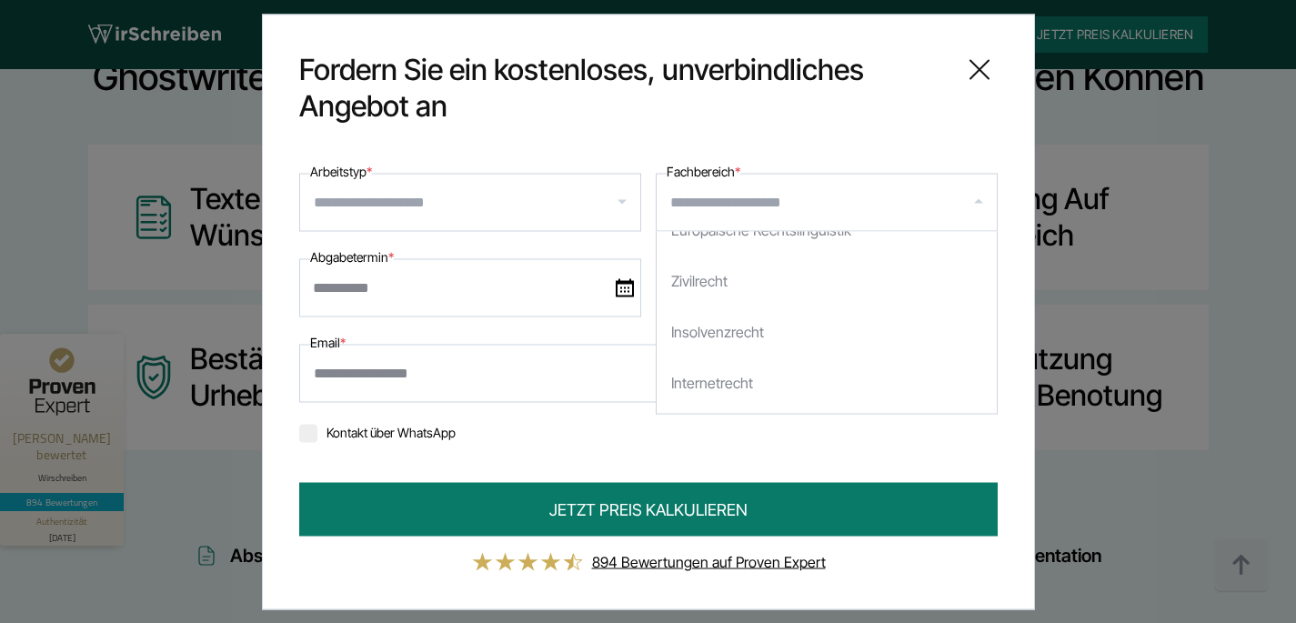
scroll to position [789, 0]
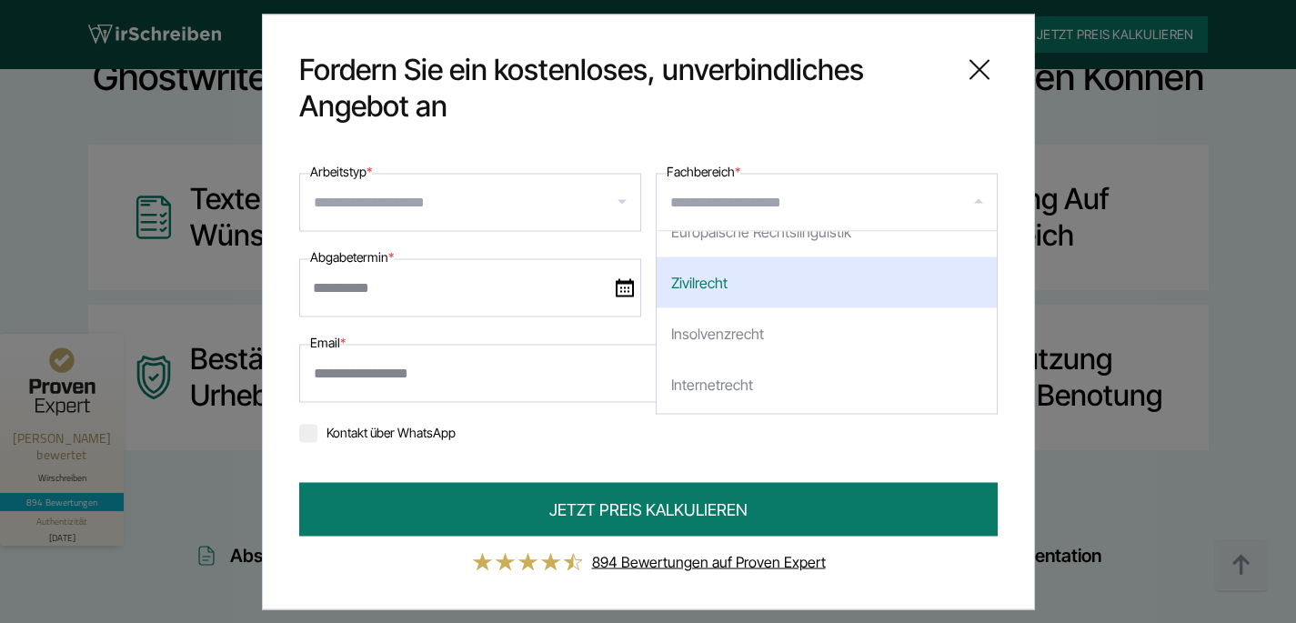
click at [973, 65] on icon at bounding box center [979, 69] width 36 height 36
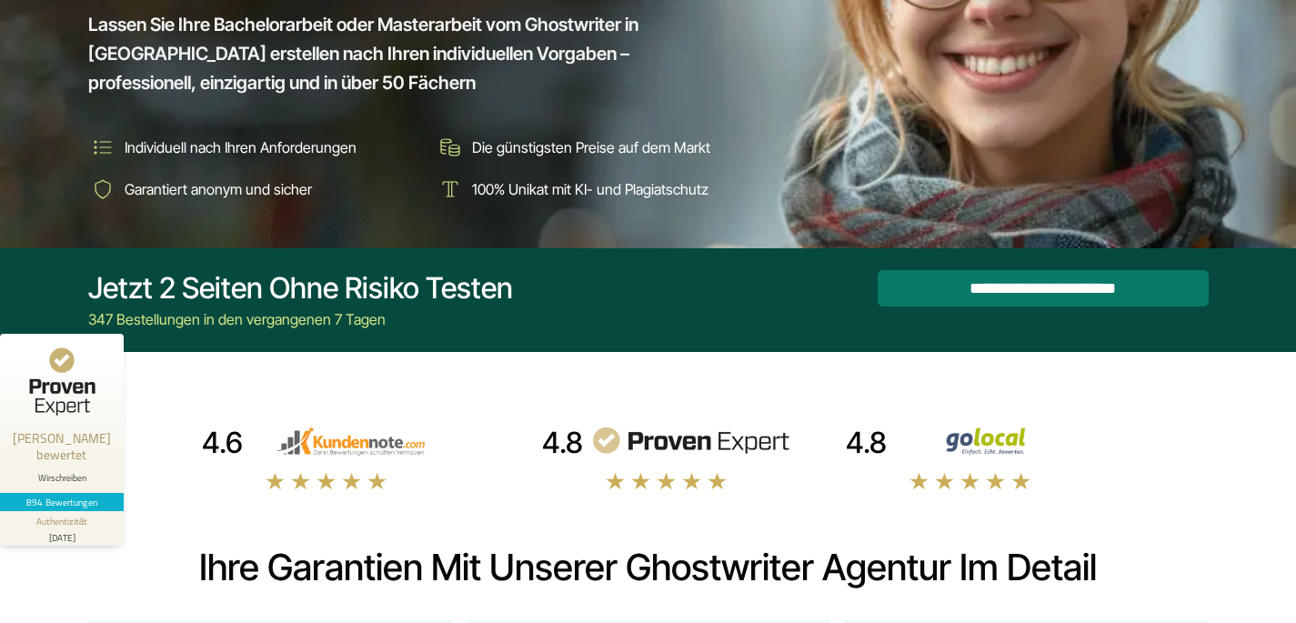
scroll to position [0, 0]
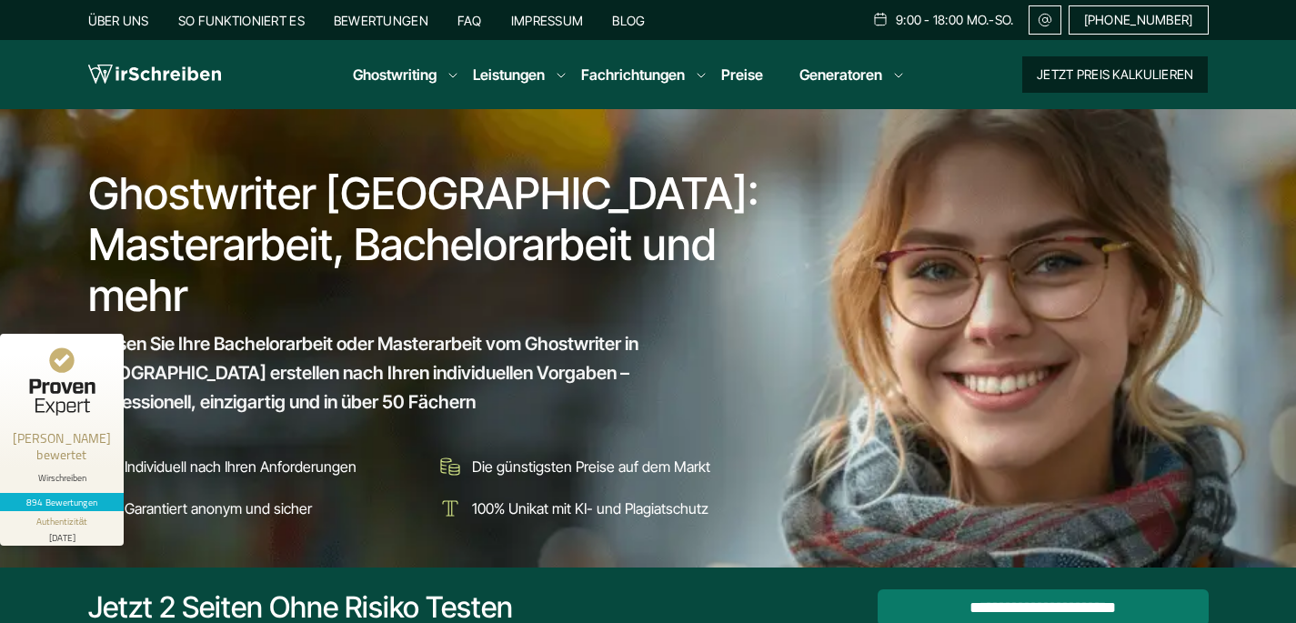
click at [1101, 72] on button "Jetzt Preis kalkulieren" at bounding box center [1115, 74] width 186 height 36
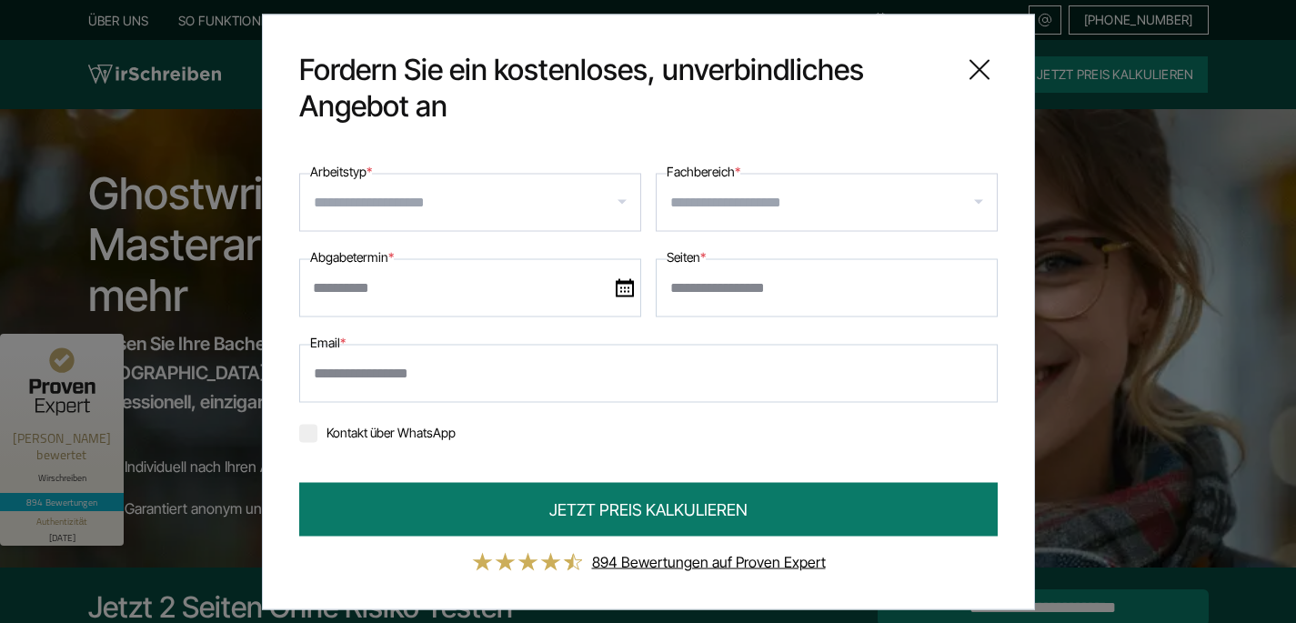
click at [465, 200] on input "Arbeitstyp *" at bounding box center [477, 201] width 327 height 29
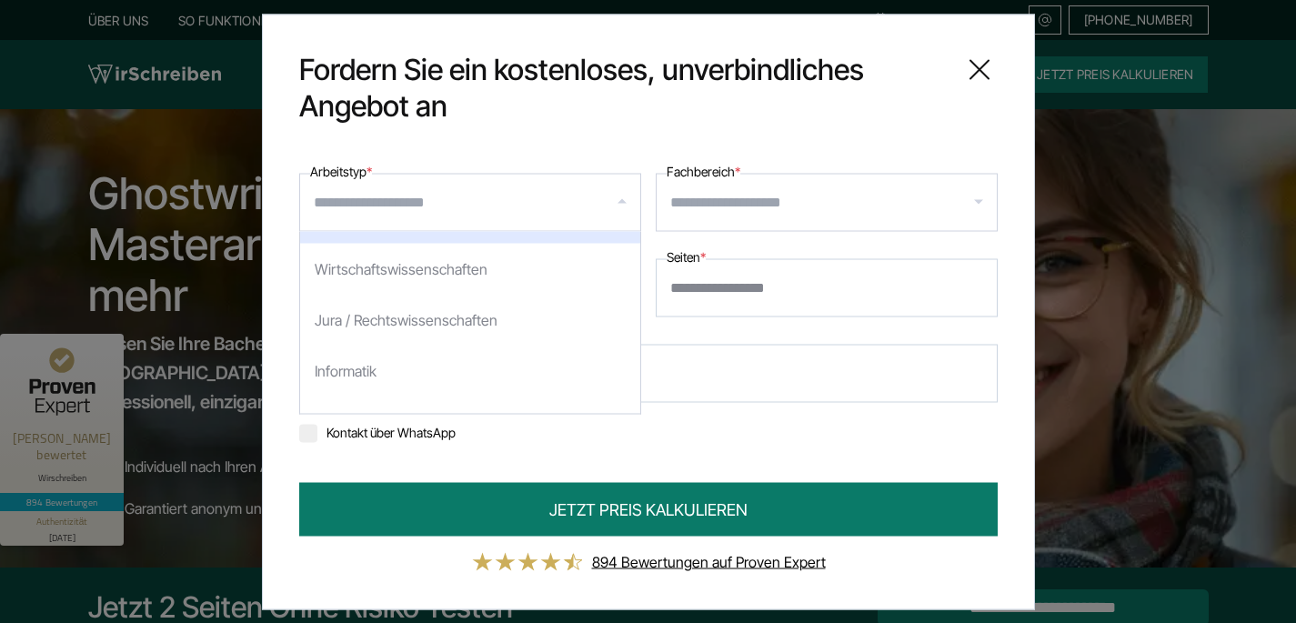
scroll to position [40, 0]
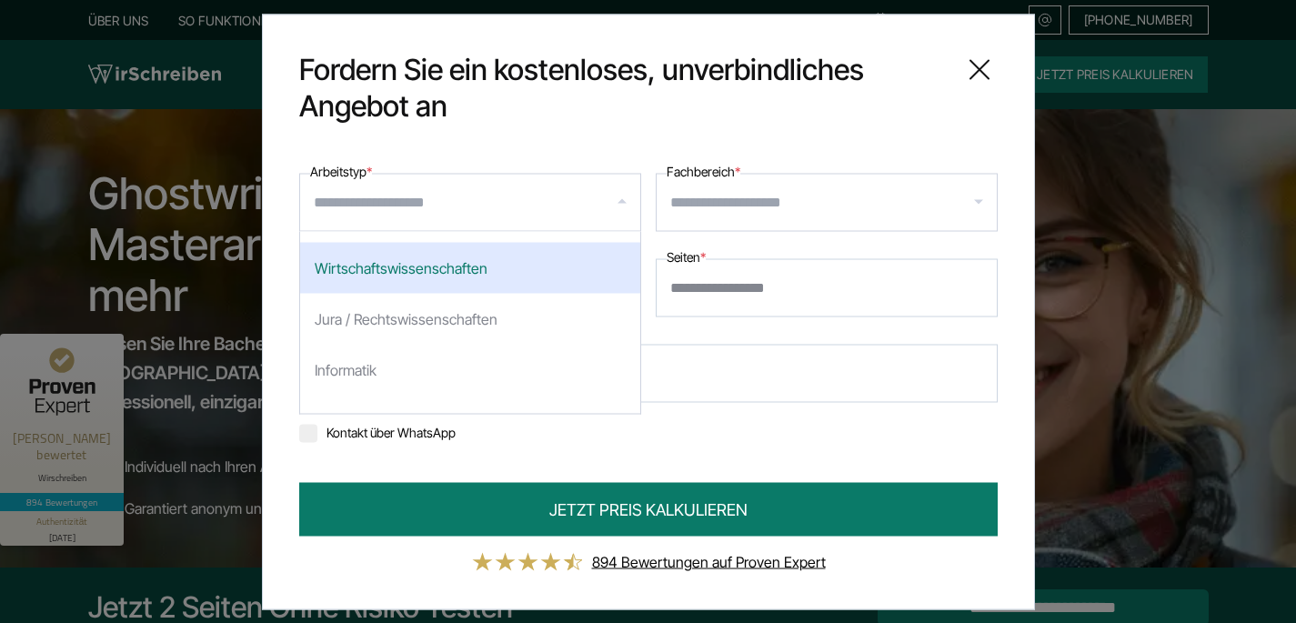
click at [450, 277] on div "Wirtschaftswissenschaften" at bounding box center [470, 267] width 340 height 51
select select "*"
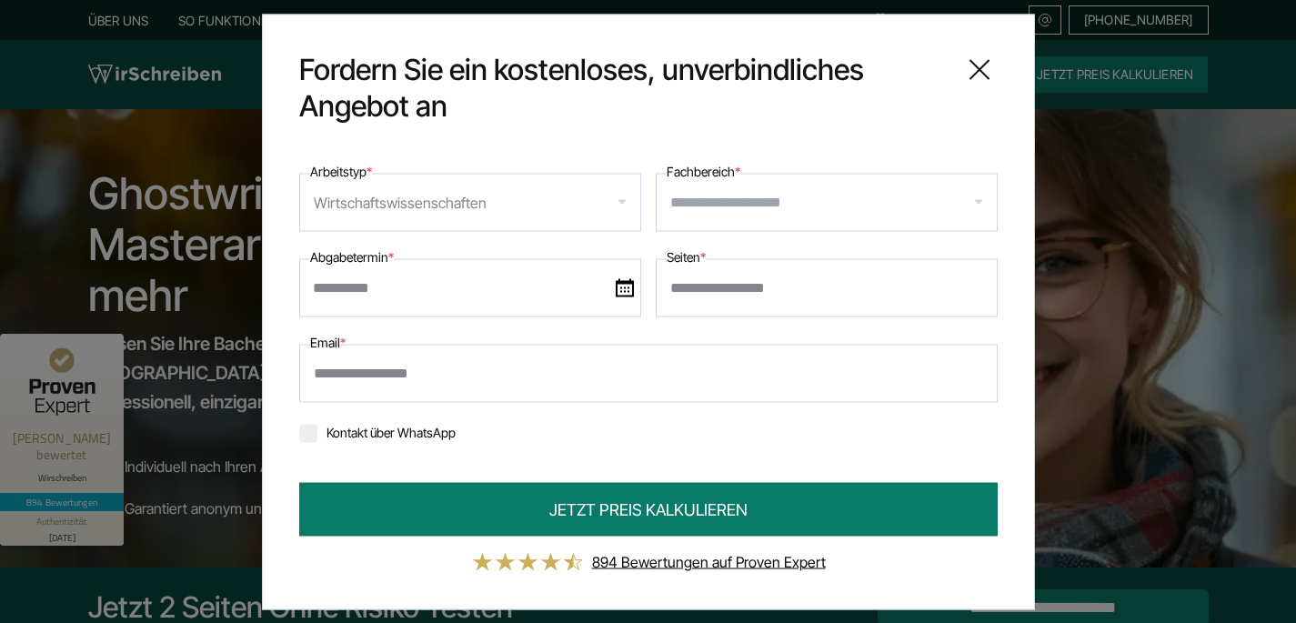
click at [797, 222] on div at bounding box center [827, 202] width 342 height 58
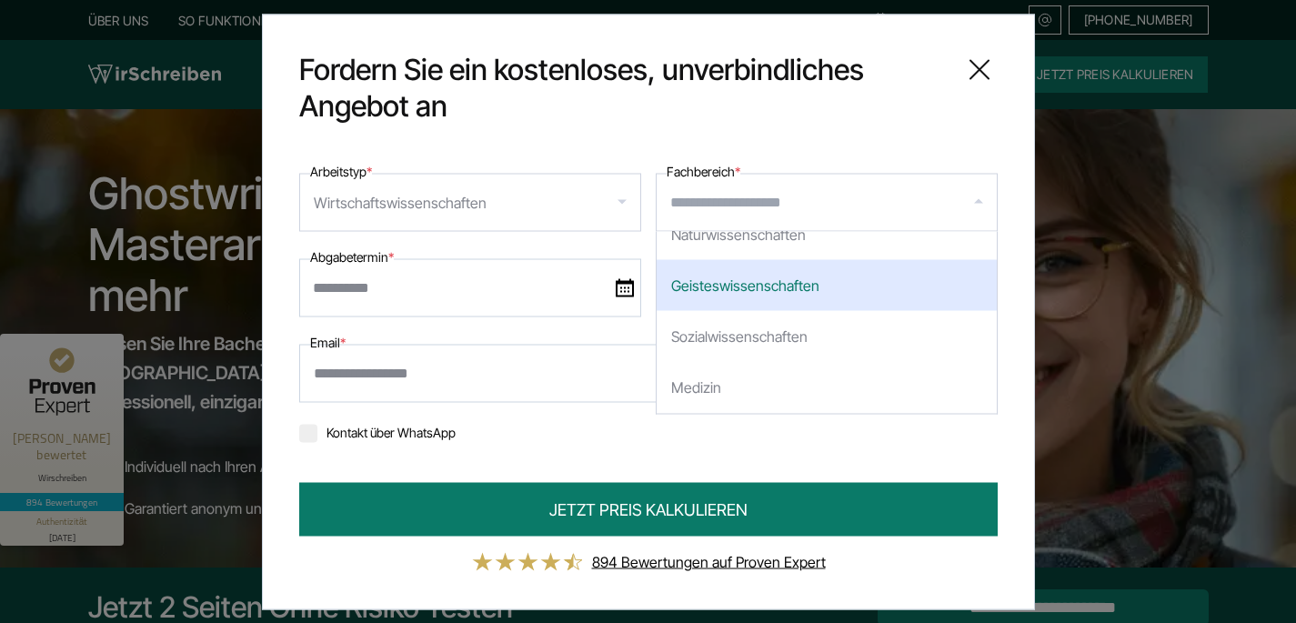
scroll to position [0, 0]
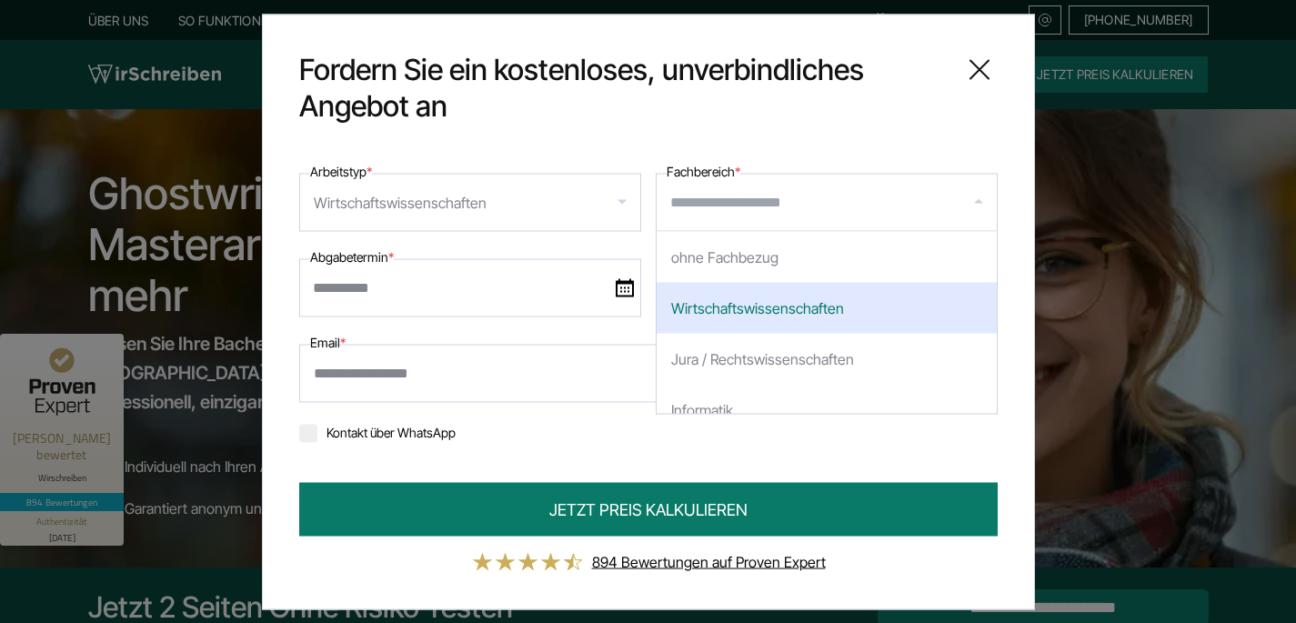
click at [807, 297] on div "Wirtschaftswissenschaften" at bounding box center [827, 307] width 340 height 51
select select "*"
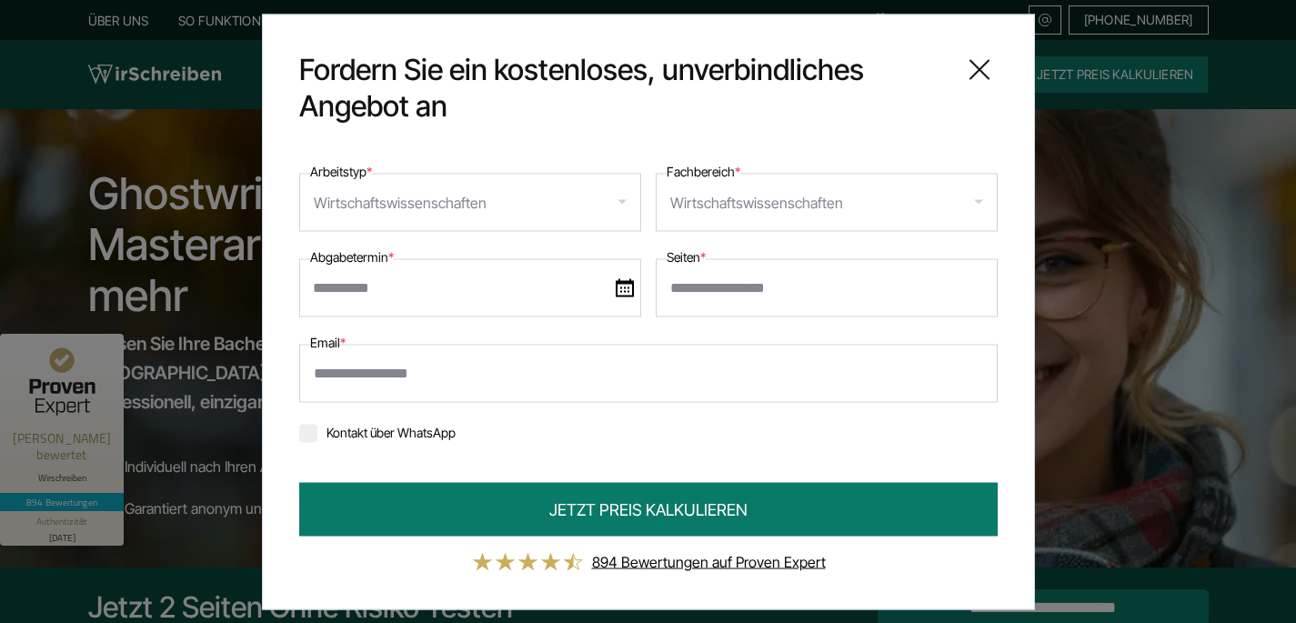
click at [440, 310] on input "text" at bounding box center [470, 287] width 342 height 58
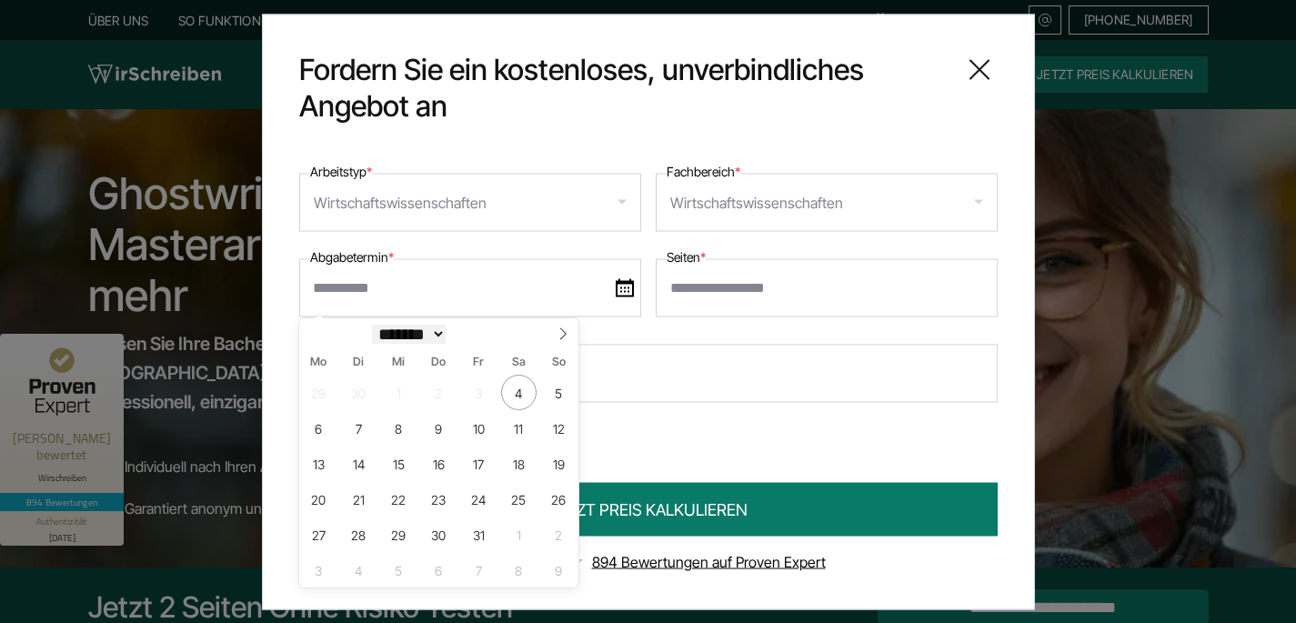
click at [433, 344] on select "******* ******** ********" at bounding box center [409, 334] width 74 height 19
click at [372, 325] on select "******* ******** ********" at bounding box center [409, 334] width 74 height 19
click at [444, 338] on select "******* ******** ********" at bounding box center [409, 334] width 74 height 19
click at [372, 325] on select "******* ******** ********" at bounding box center [409, 334] width 74 height 19
click at [481, 338] on input "****" at bounding box center [476, 334] width 60 height 19
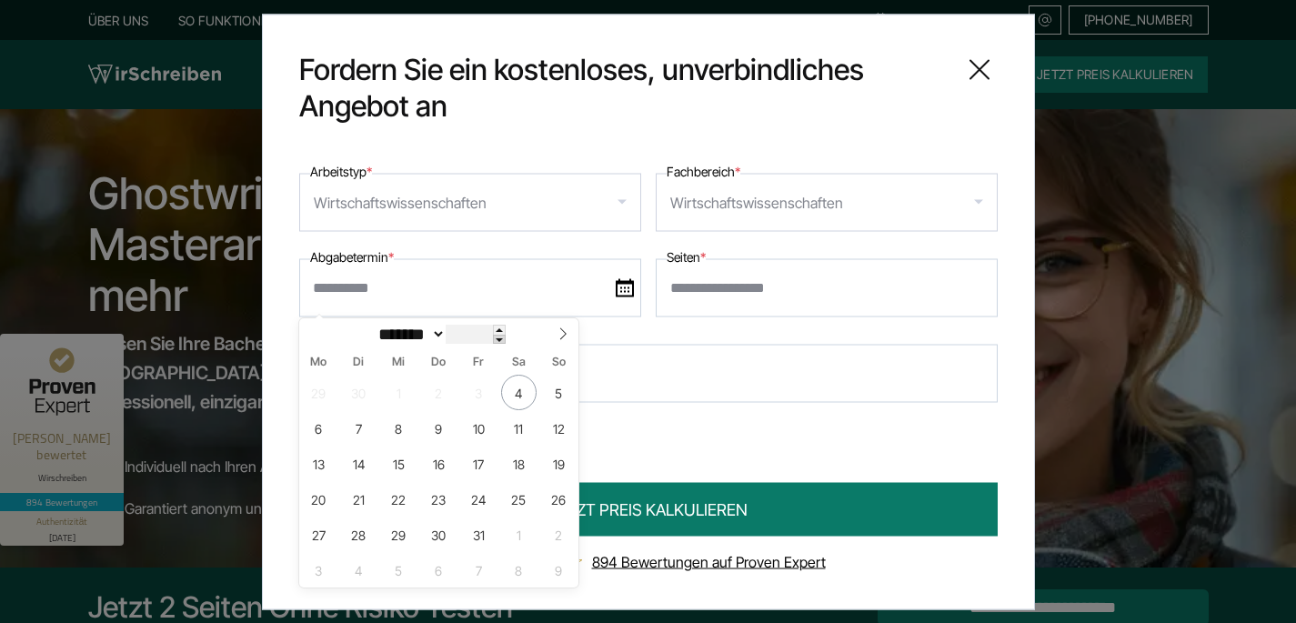
click at [506, 342] on span at bounding box center [499, 340] width 13 height 10
click at [506, 330] on span at bounding box center [499, 330] width 13 height 10
type input "****"
click at [429, 336] on select "****** ******* **** ***** *** **** **** ****** ********* ******* ******** *****…" at bounding box center [409, 334] width 80 height 19
select select "*"
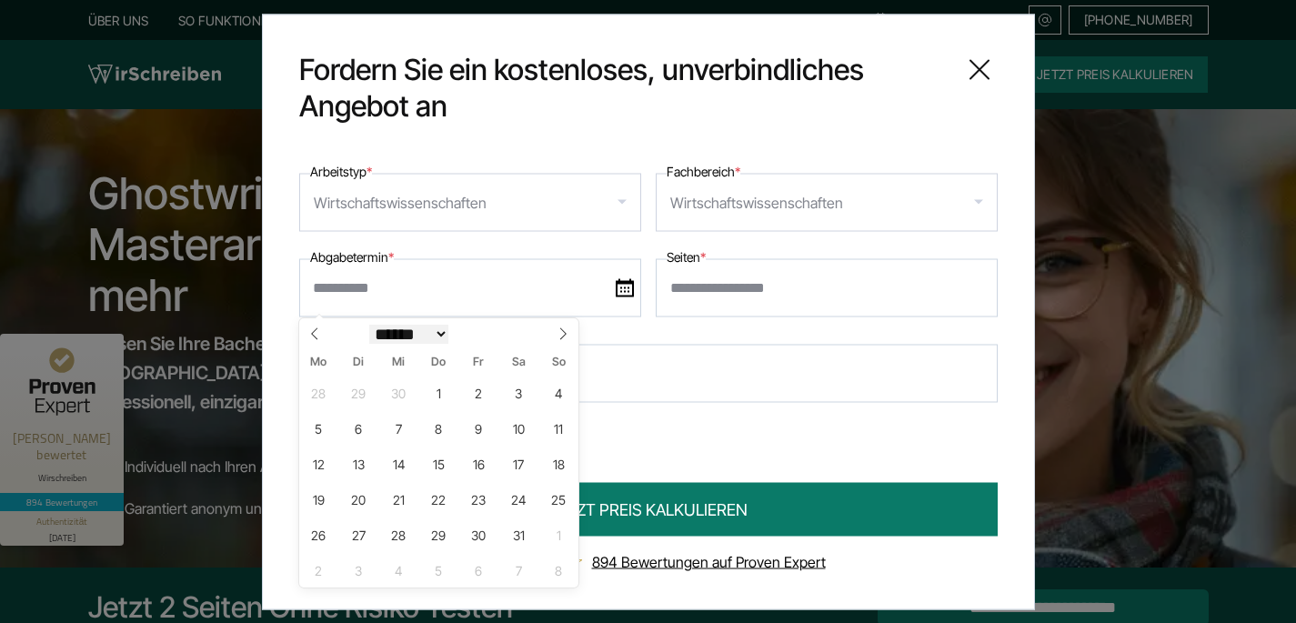
click at [369, 325] on select "****** ******* **** ***** *** **** **** ****** ********* ******* ******** *****…" at bounding box center [409, 334] width 80 height 19
click at [491, 534] on span "30" at bounding box center [478, 534] width 35 height 35
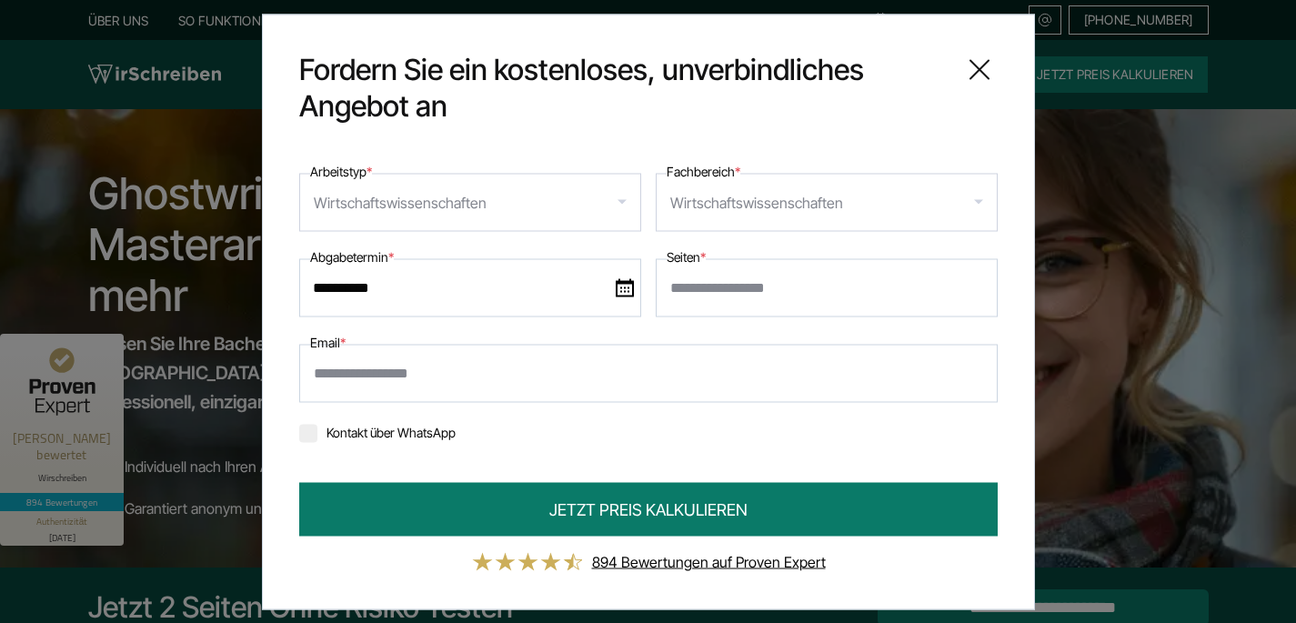
click at [613, 292] on input "**********" at bounding box center [470, 287] width 342 height 58
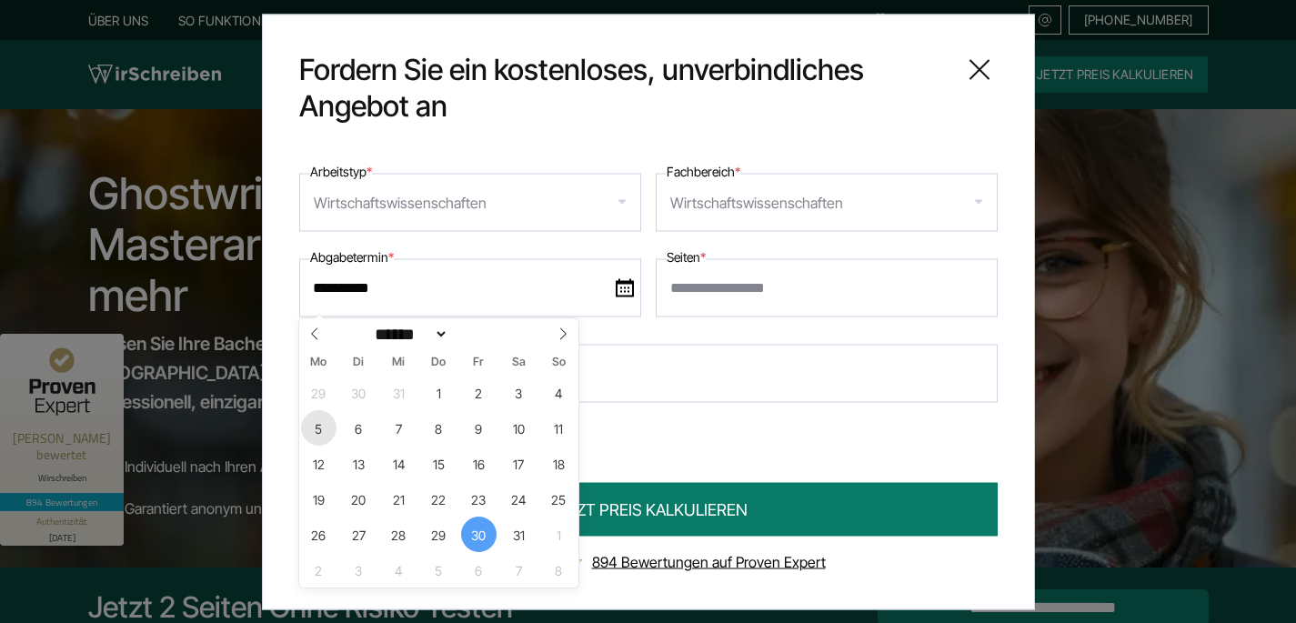
click at [323, 428] on span "5" at bounding box center [318, 427] width 35 height 35
type input "**********"
click at [318, 429] on span "5" at bounding box center [318, 427] width 35 height 35
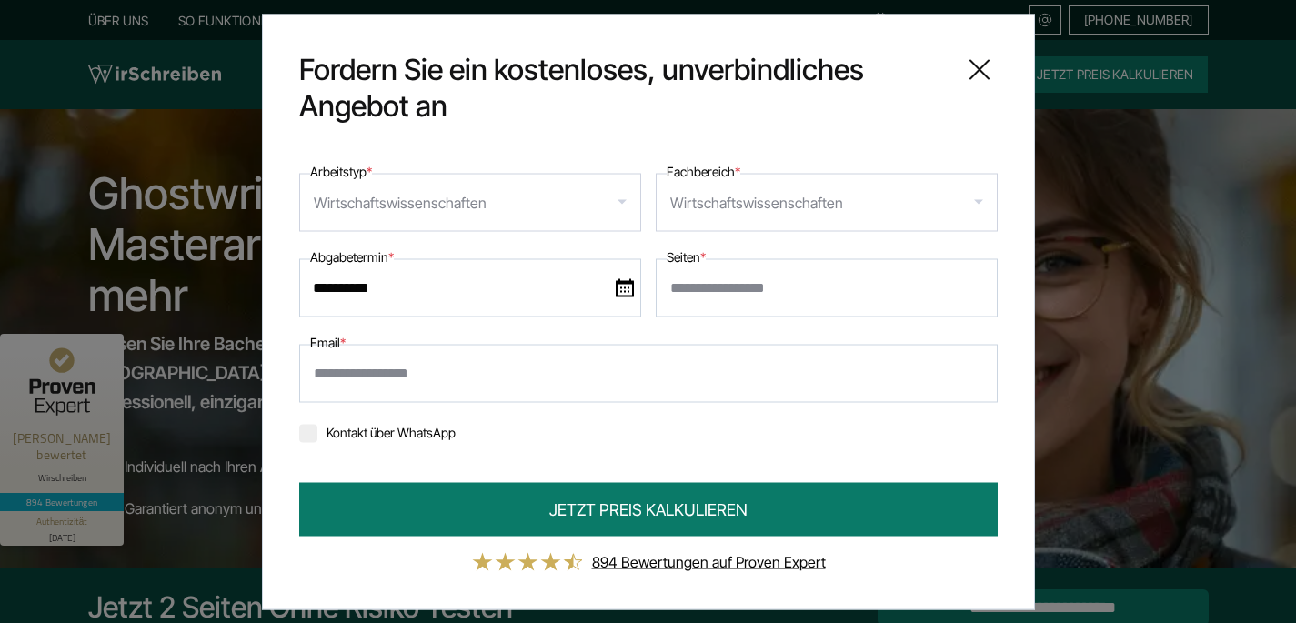
click at [702, 297] on input "Seiten *" at bounding box center [827, 287] width 342 height 58
type input "**"
click at [488, 379] on input "Email *" at bounding box center [648, 373] width 699 height 58
type input "**********"
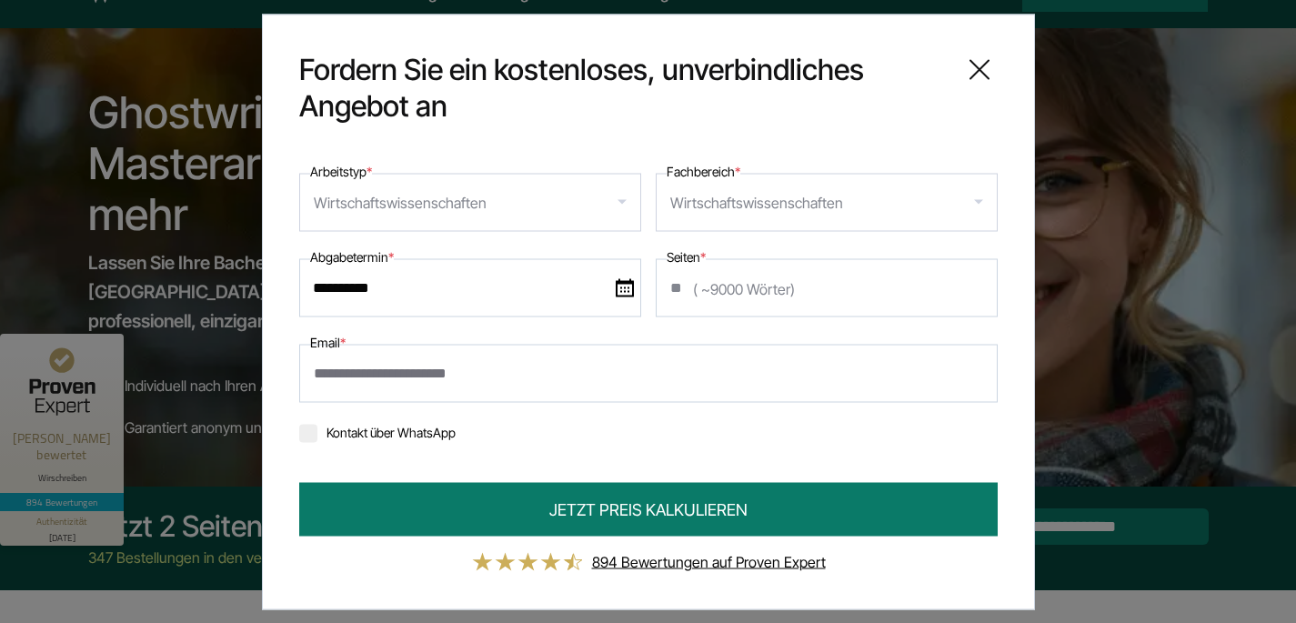
scroll to position [75, 0]
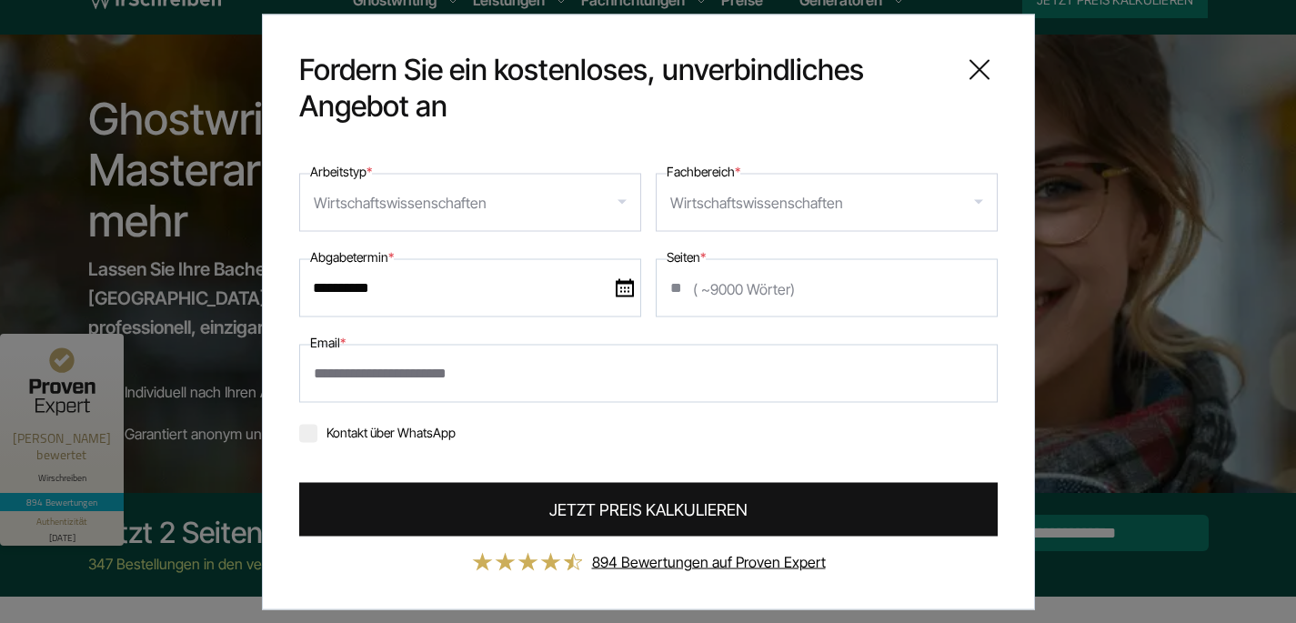
click at [608, 508] on span "JETZT PREIS KALKULIEREN" at bounding box center [648, 509] width 198 height 25
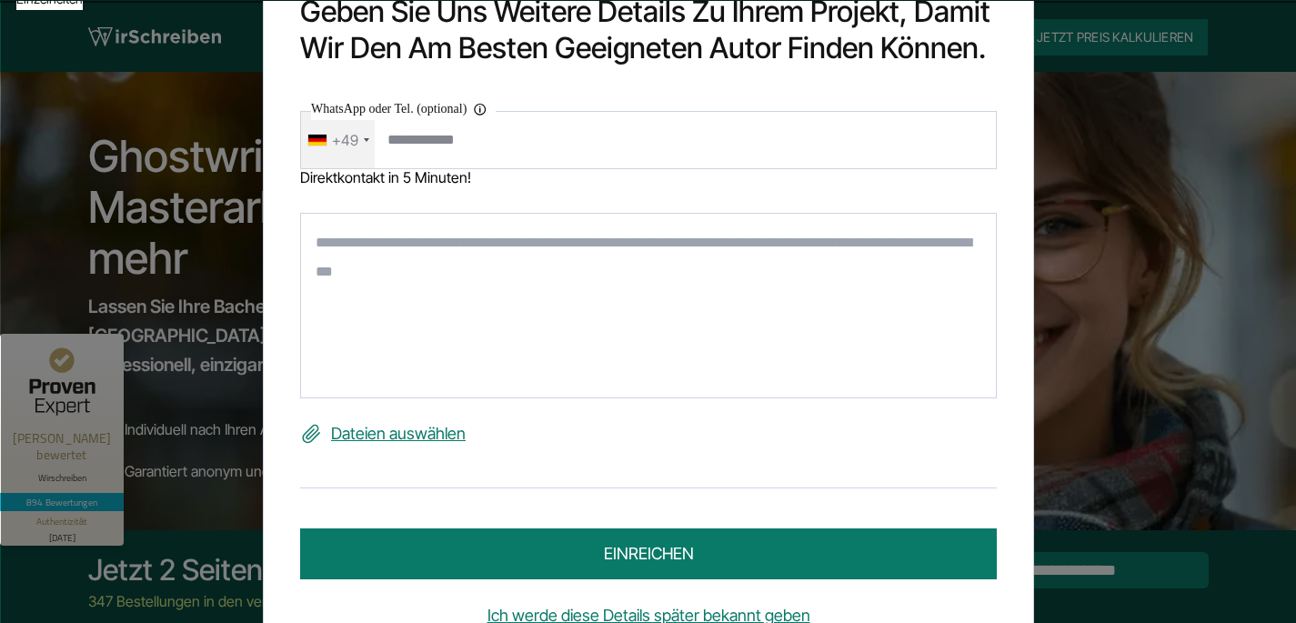
scroll to position [39, 0]
click at [350, 142] on div "+49" at bounding box center [345, 139] width 26 height 29
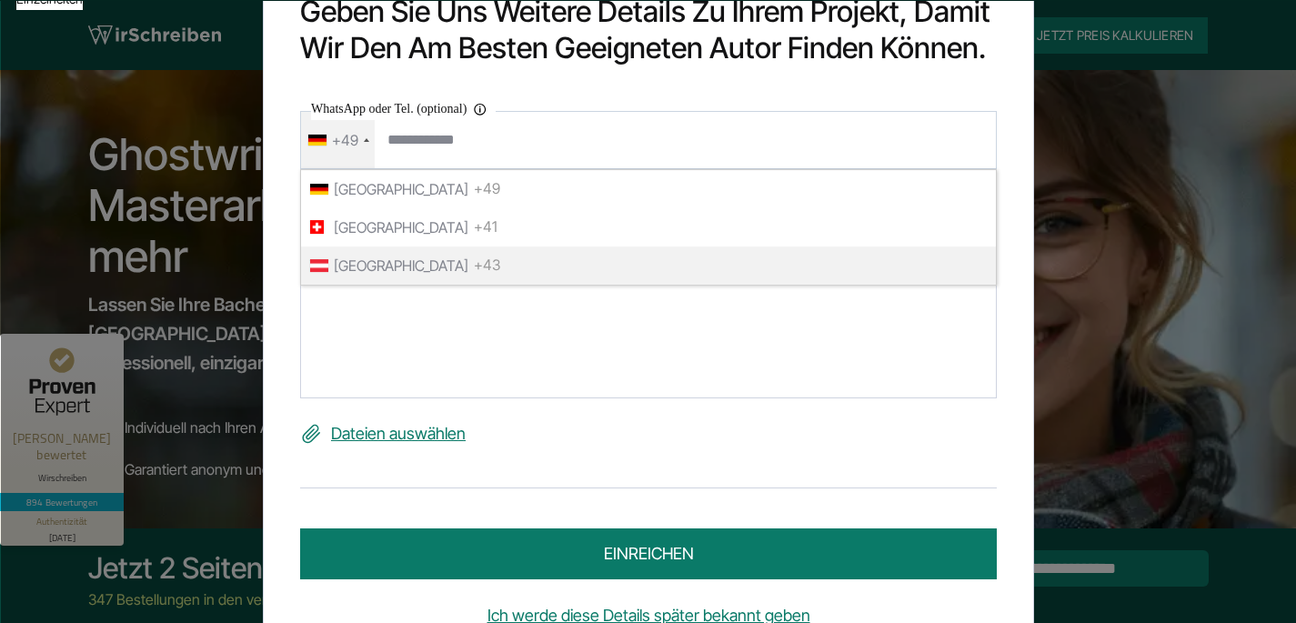
click at [366, 277] on span "[GEOGRAPHIC_DATA]" at bounding box center [401, 264] width 135 height 29
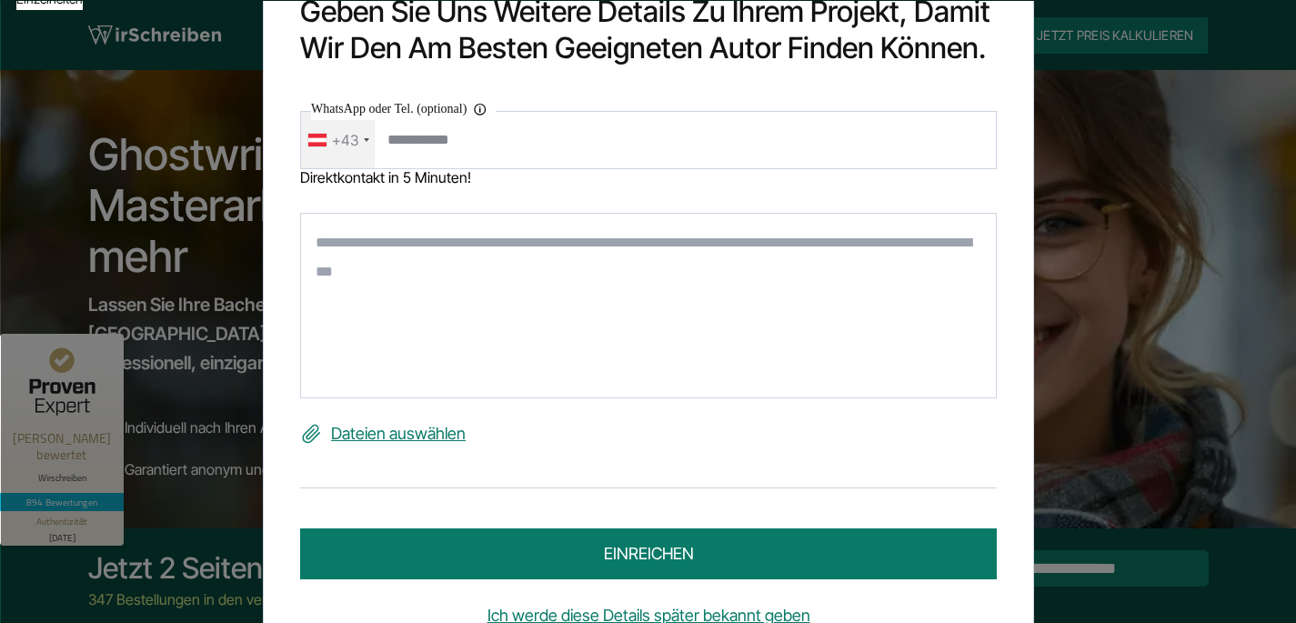
click at [375, 270] on textarea at bounding box center [648, 306] width 697 height 186
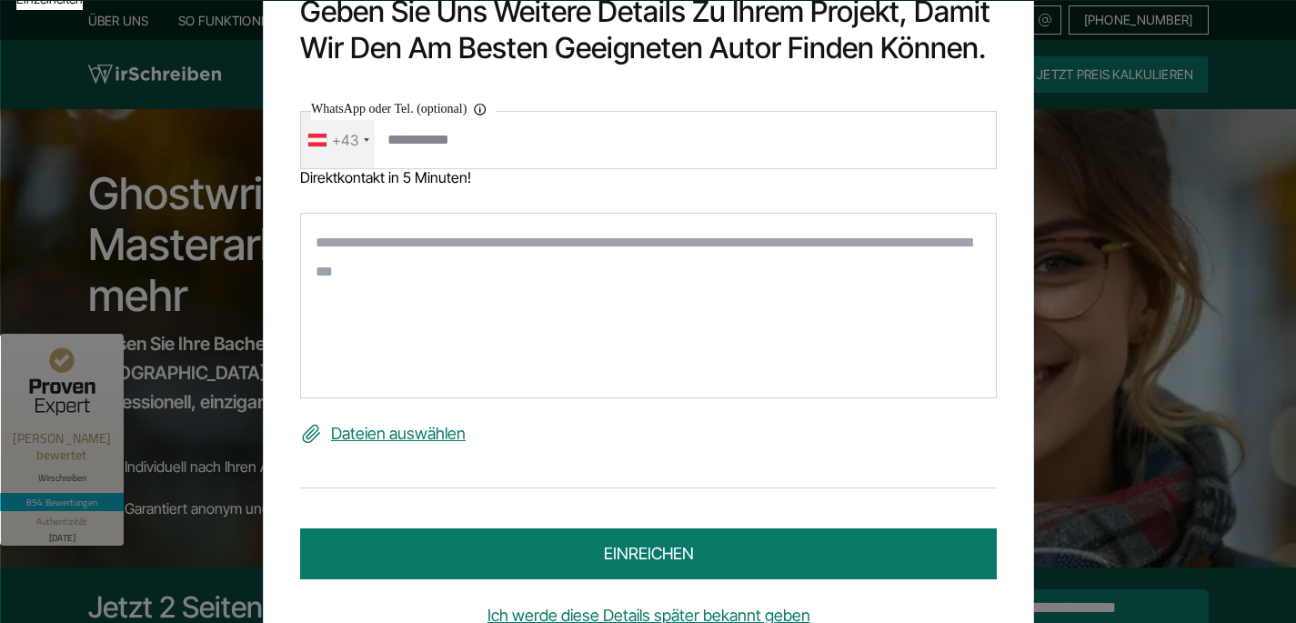
click at [1102, 153] on div "Geben Sie uns weitere Details zu Ihrem Projekt, damit wir den am besten geeigne…" at bounding box center [648, 311] width 1296 height 623
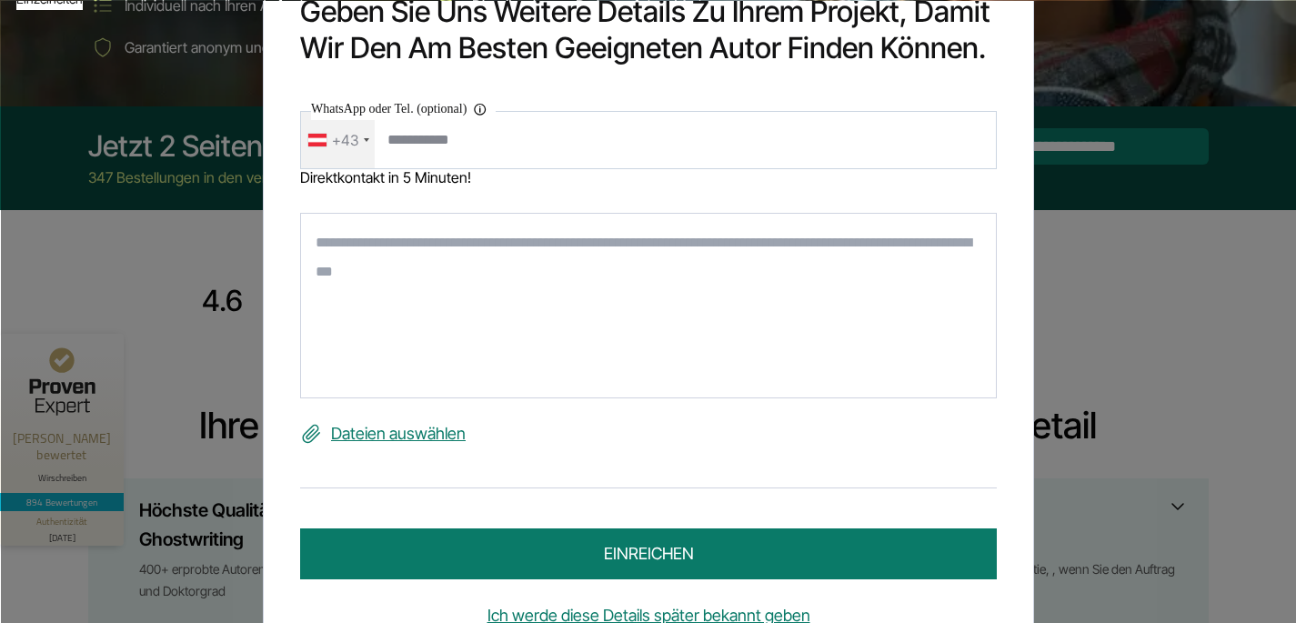
scroll to position [41, 0]
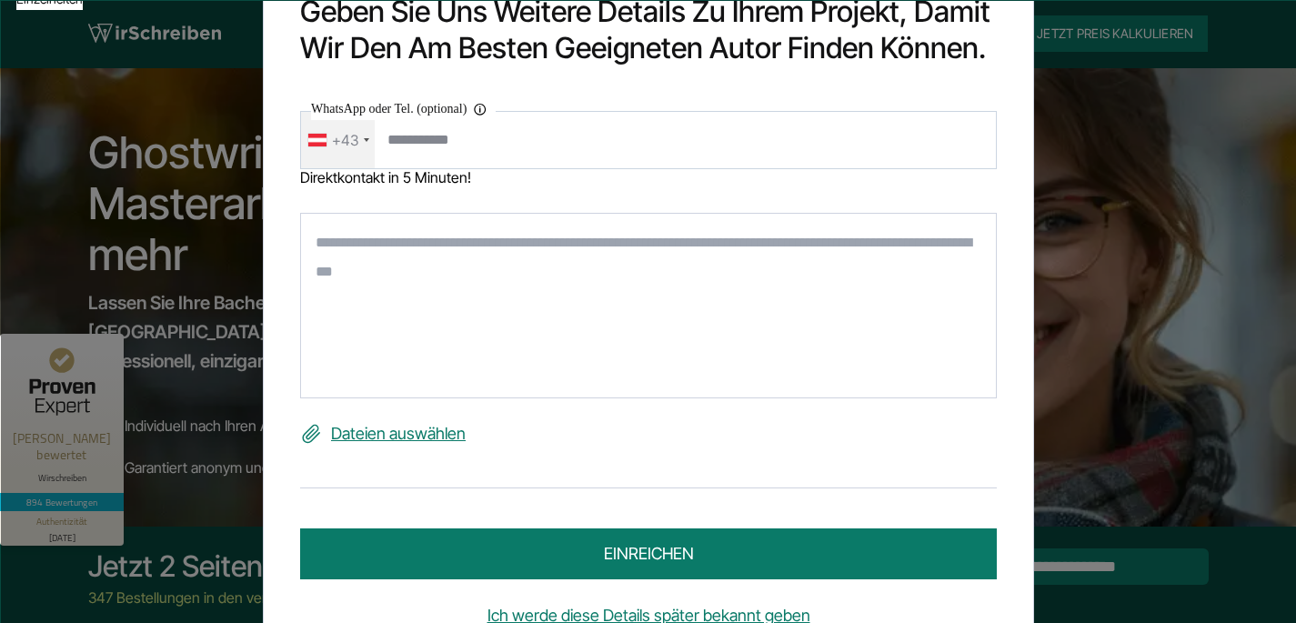
click at [130, 216] on div "Geben Sie uns weitere Details zu Ihrem Projekt, damit wir den am besten geeigne…" at bounding box center [648, 311] width 1296 height 623
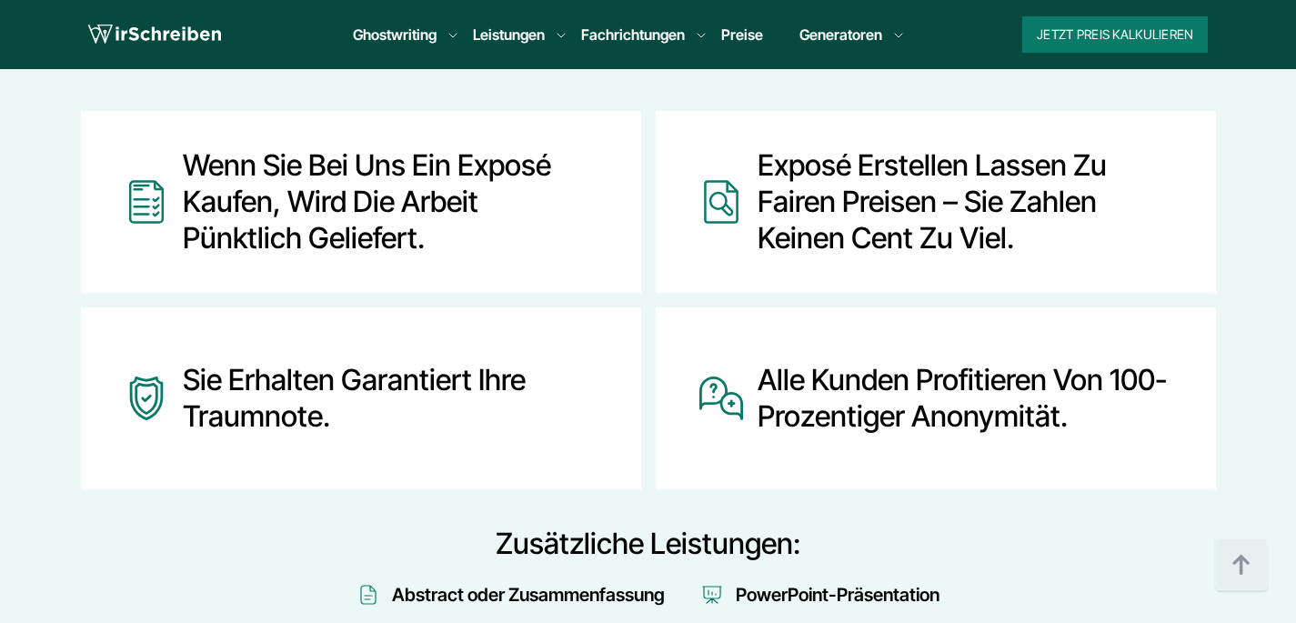
scroll to position [2636, 0]
